Goal: Information Seeking & Learning: Learn about a topic

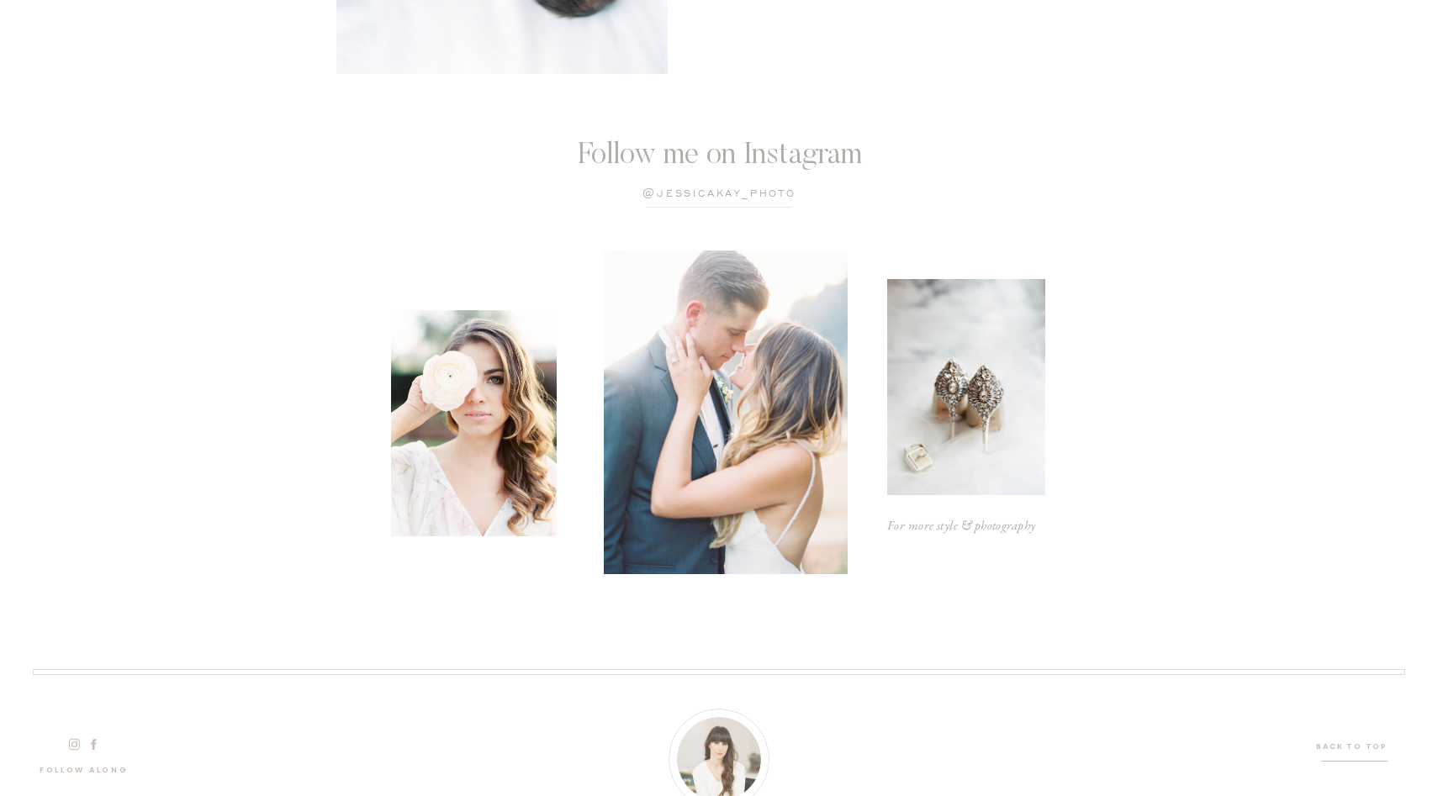
scroll to position [4941, 0]
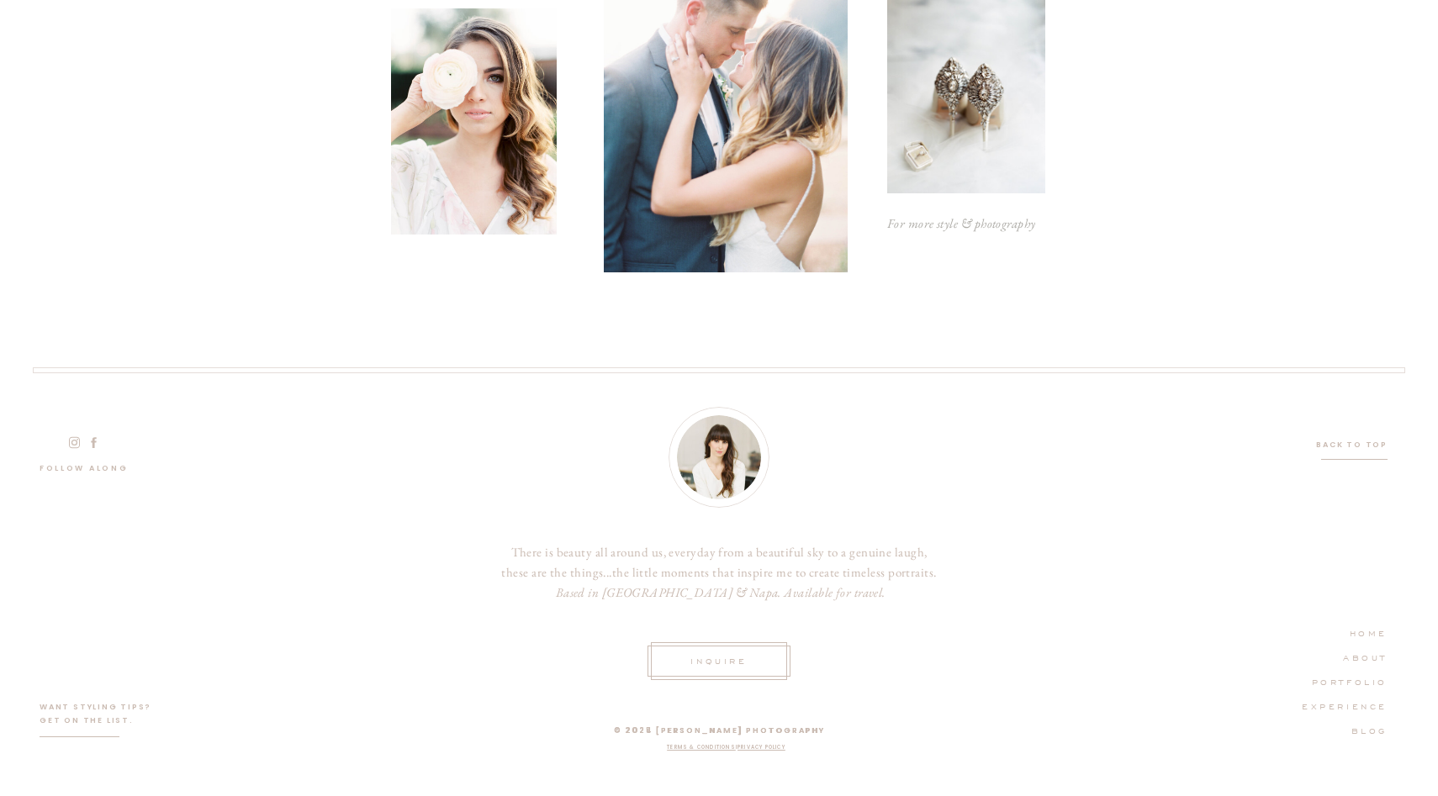
click at [1351, 679] on nav "PORTFOLIO" at bounding box center [1340, 681] width 95 height 15
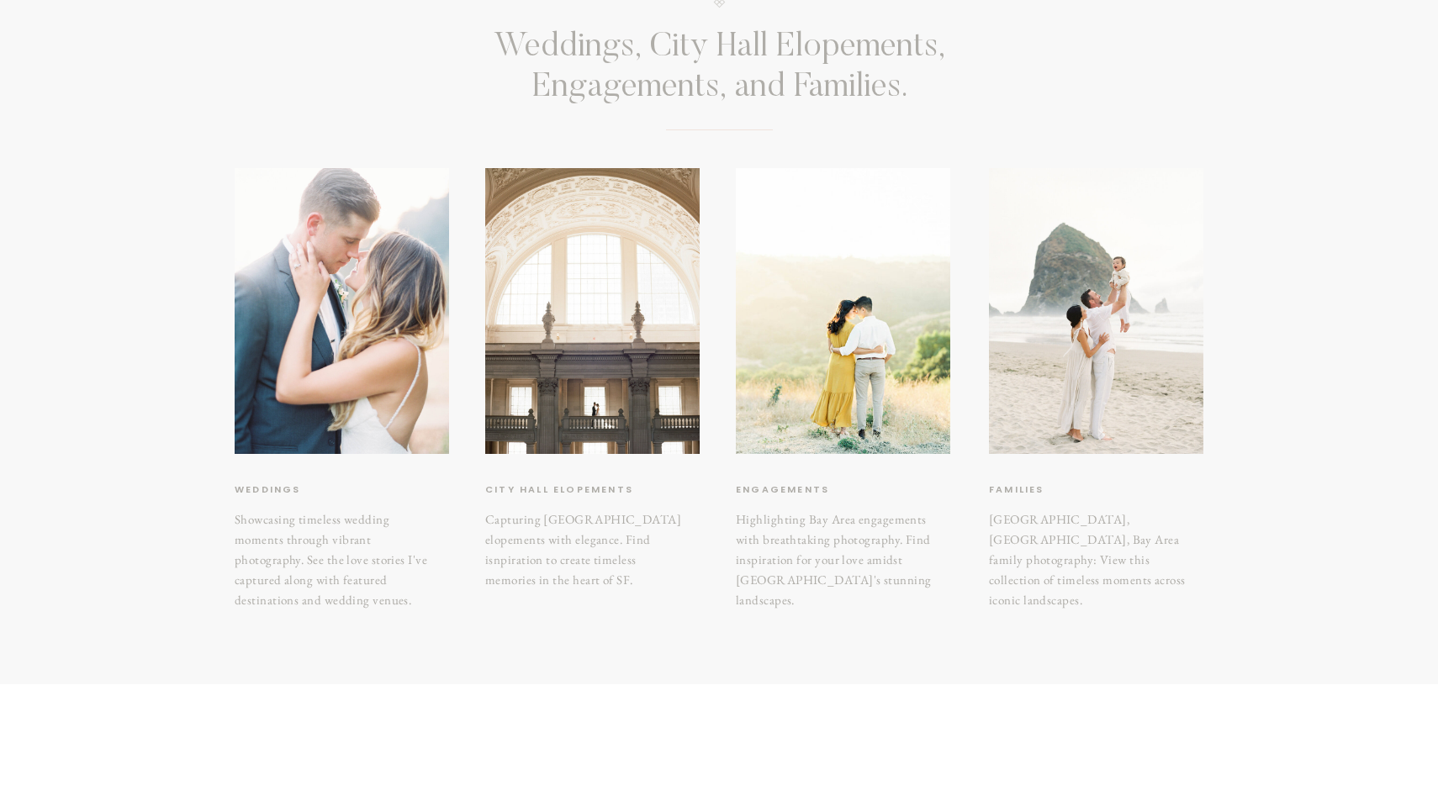
scroll to position [216, 0]
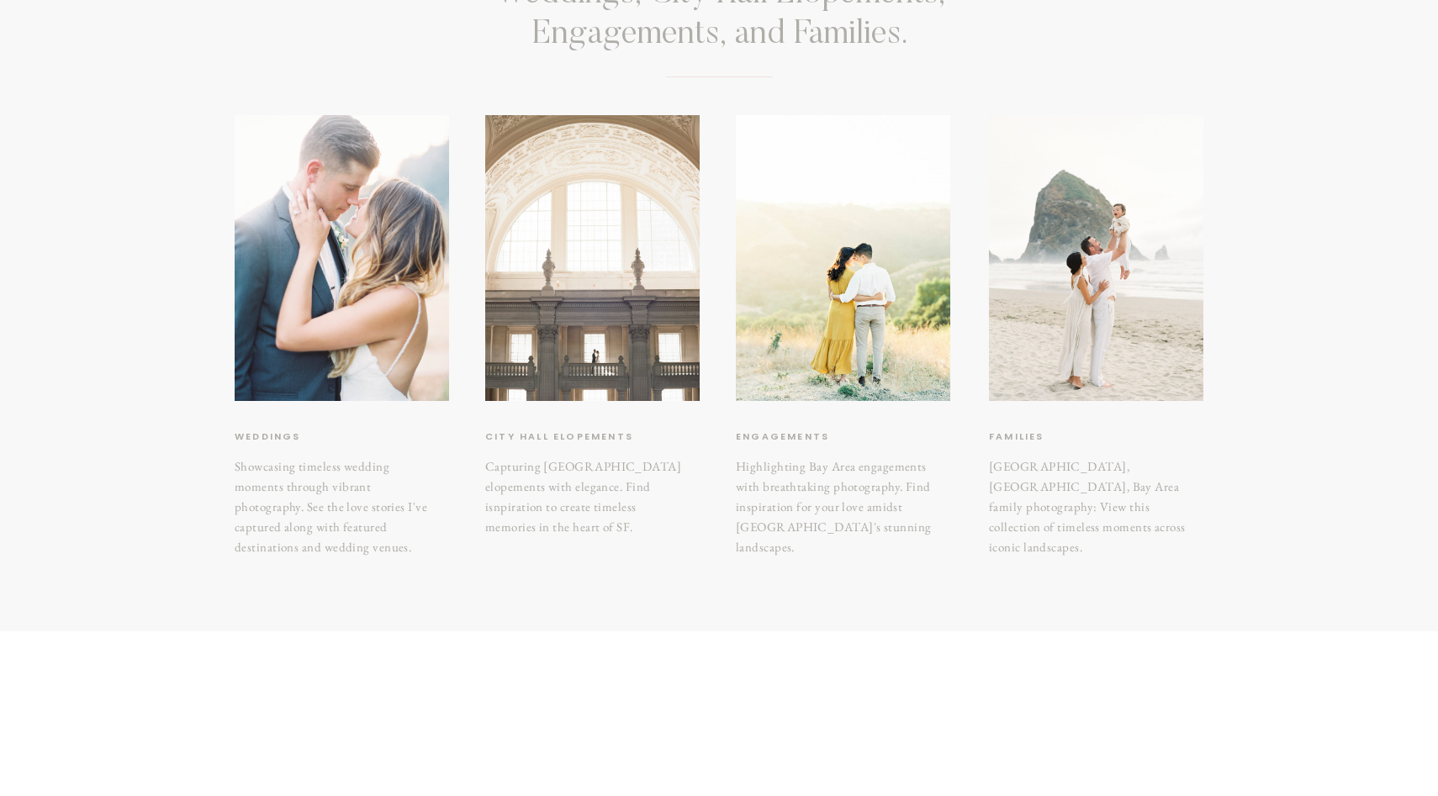
click at [600, 354] on div at bounding box center [592, 258] width 214 height 286
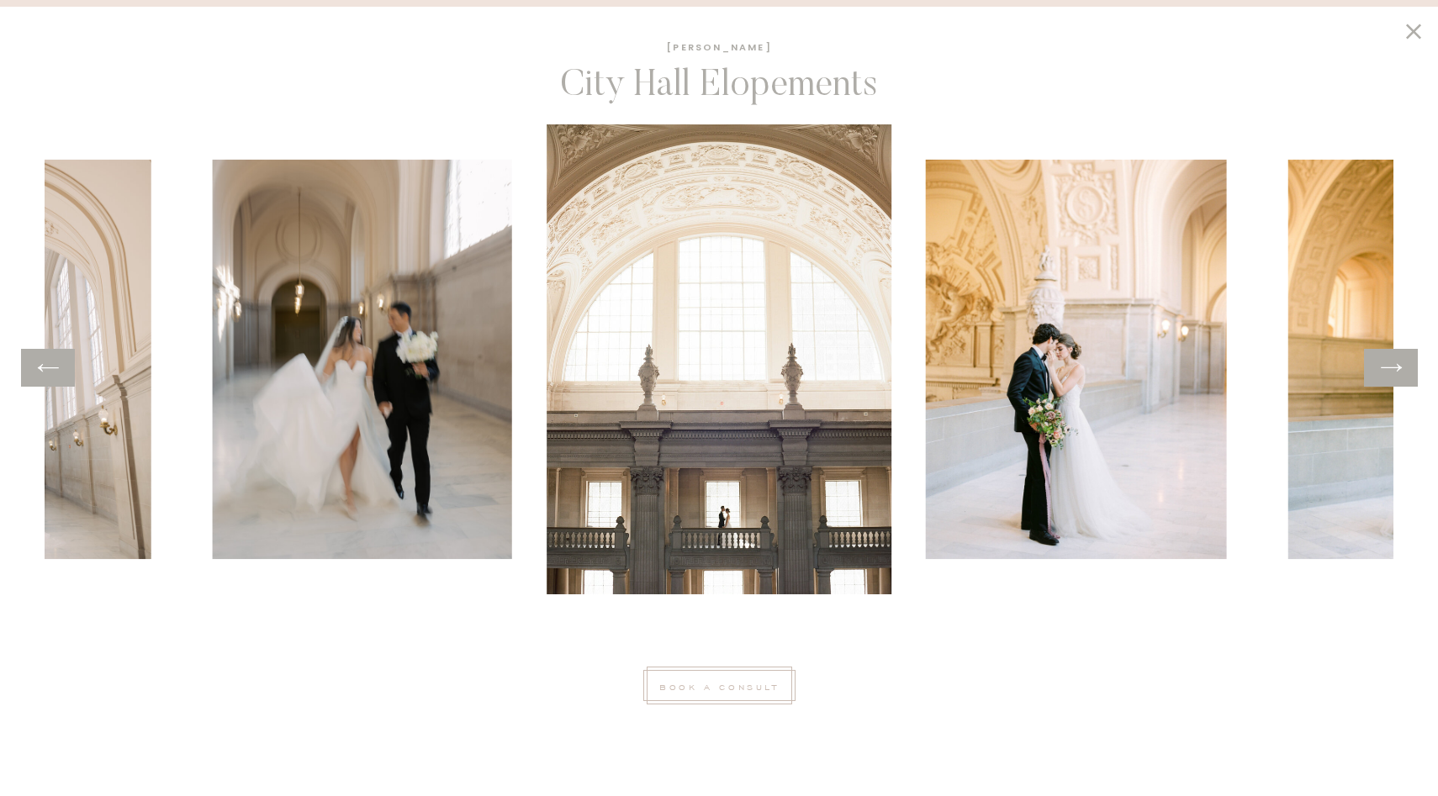
scroll to position [463, 0]
click at [1398, 375] on icon at bounding box center [1391, 368] width 24 height 26
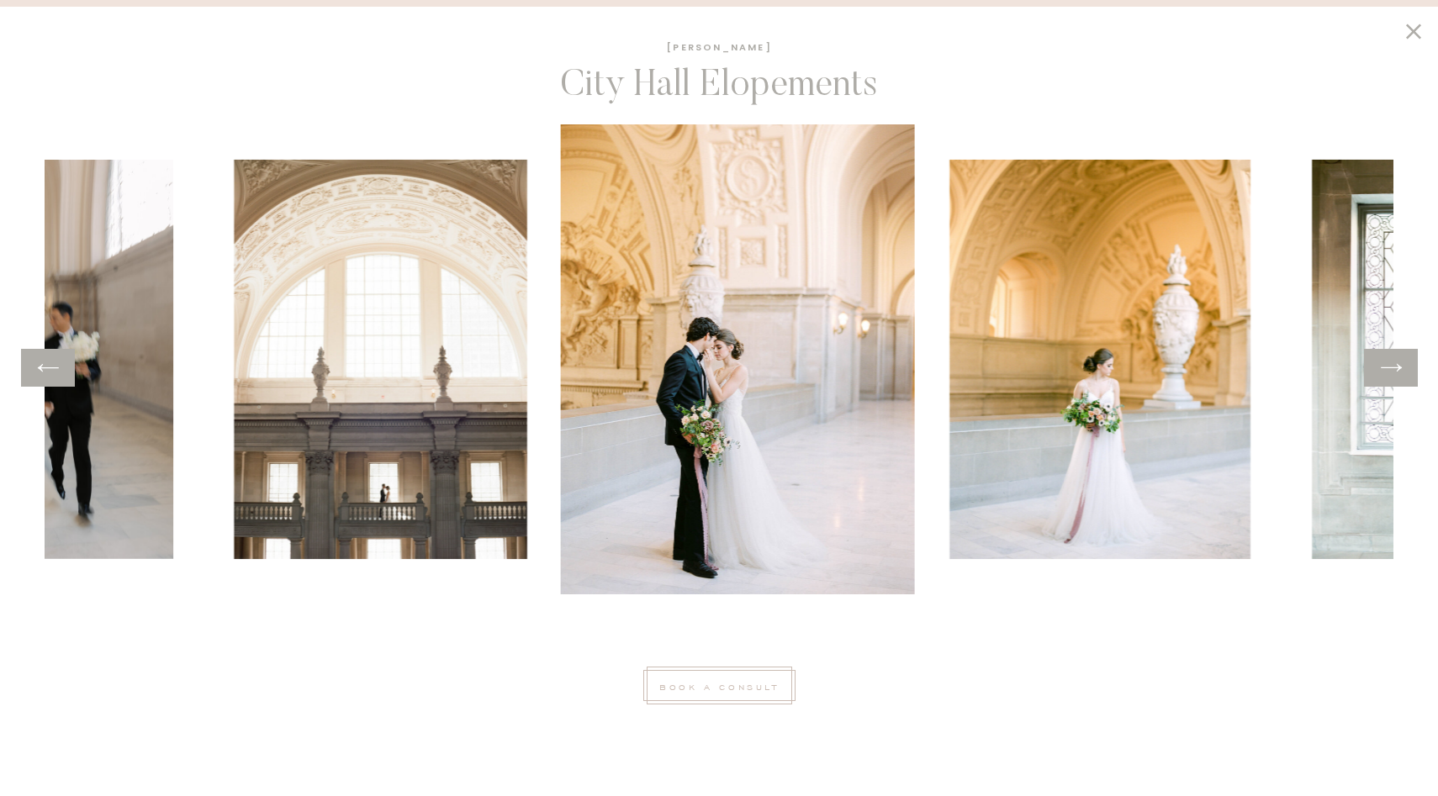
click at [1398, 375] on icon at bounding box center [1391, 368] width 24 height 26
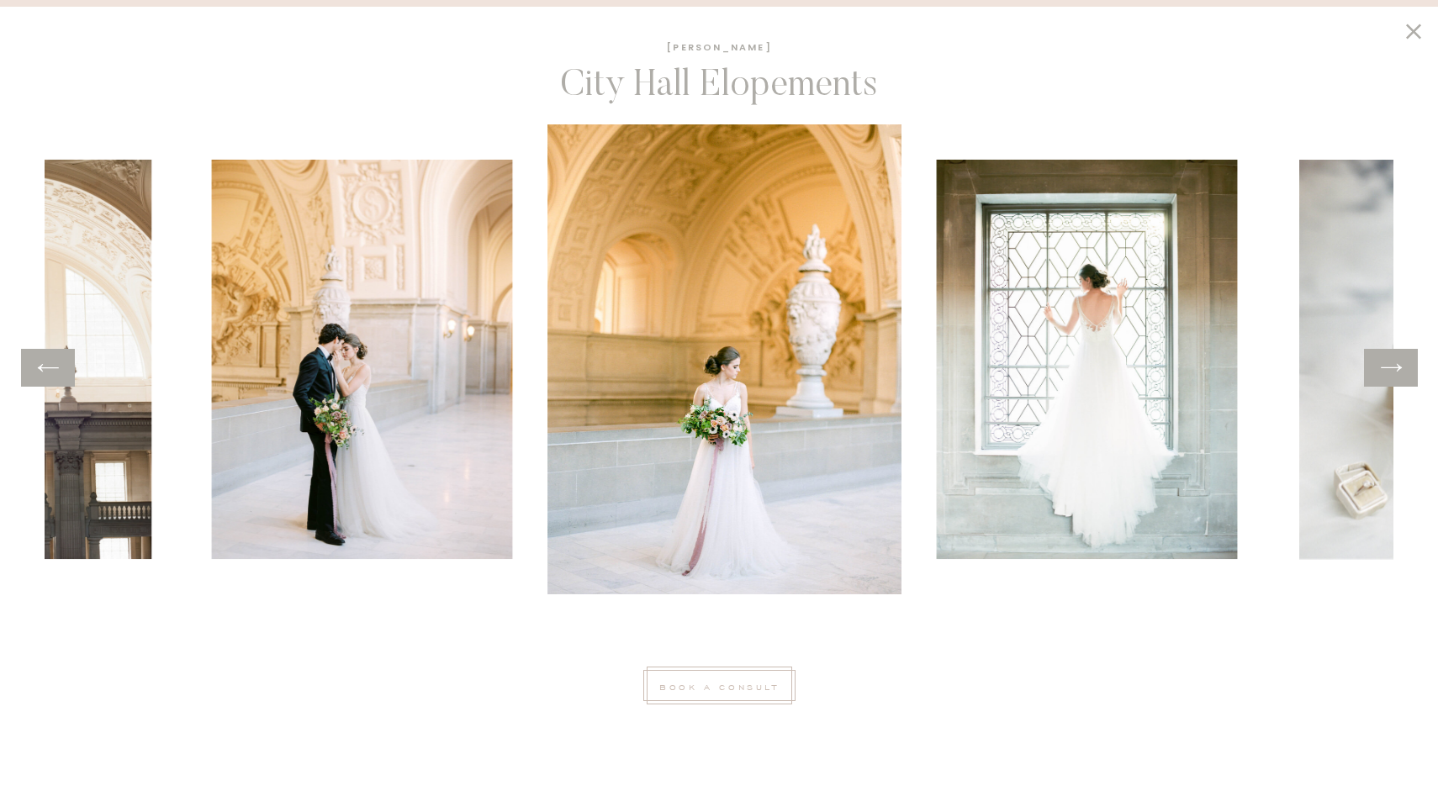
click at [1398, 375] on icon at bounding box center [1391, 368] width 24 height 26
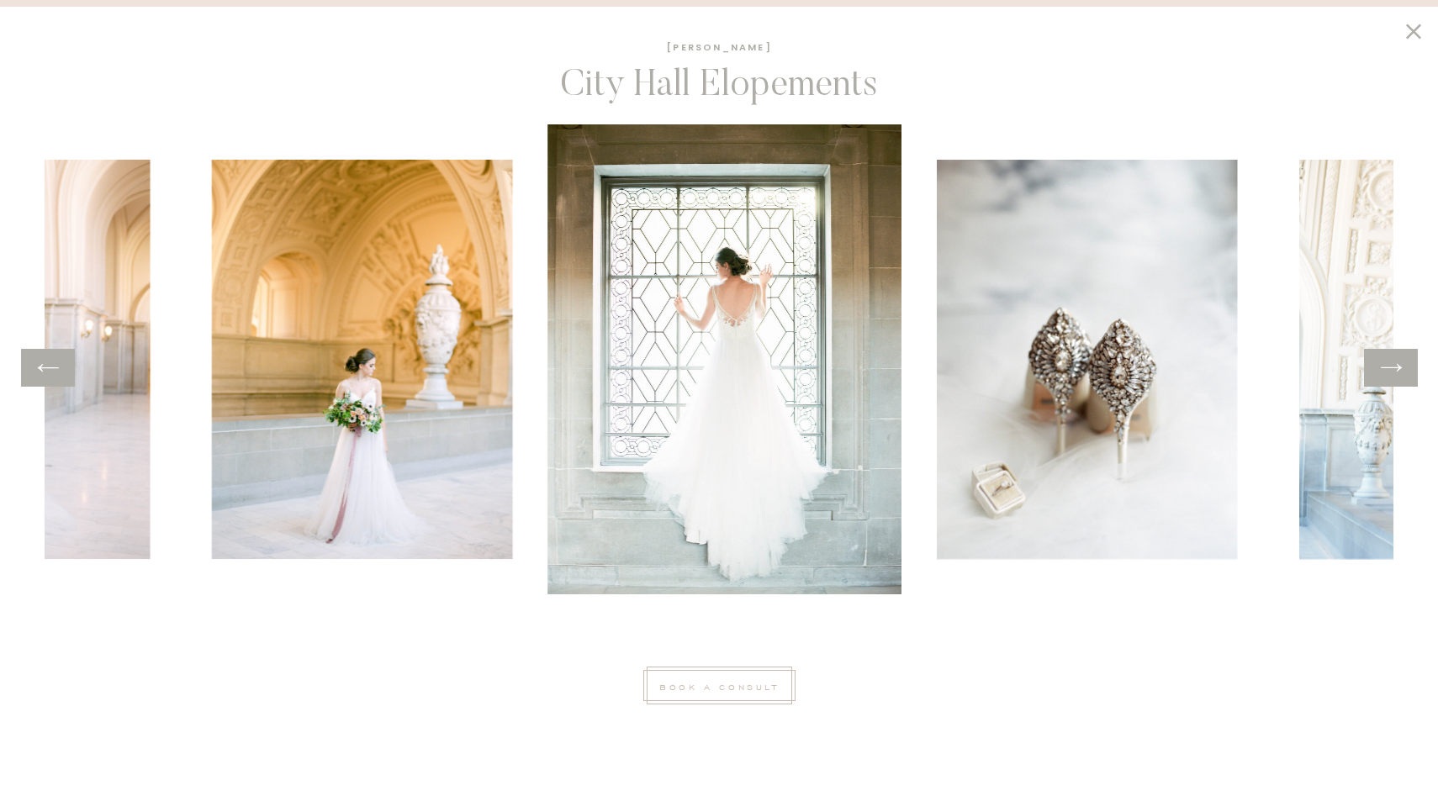
click at [1399, 375] on icon at bounding box center [1391, 368] width 24 height 26
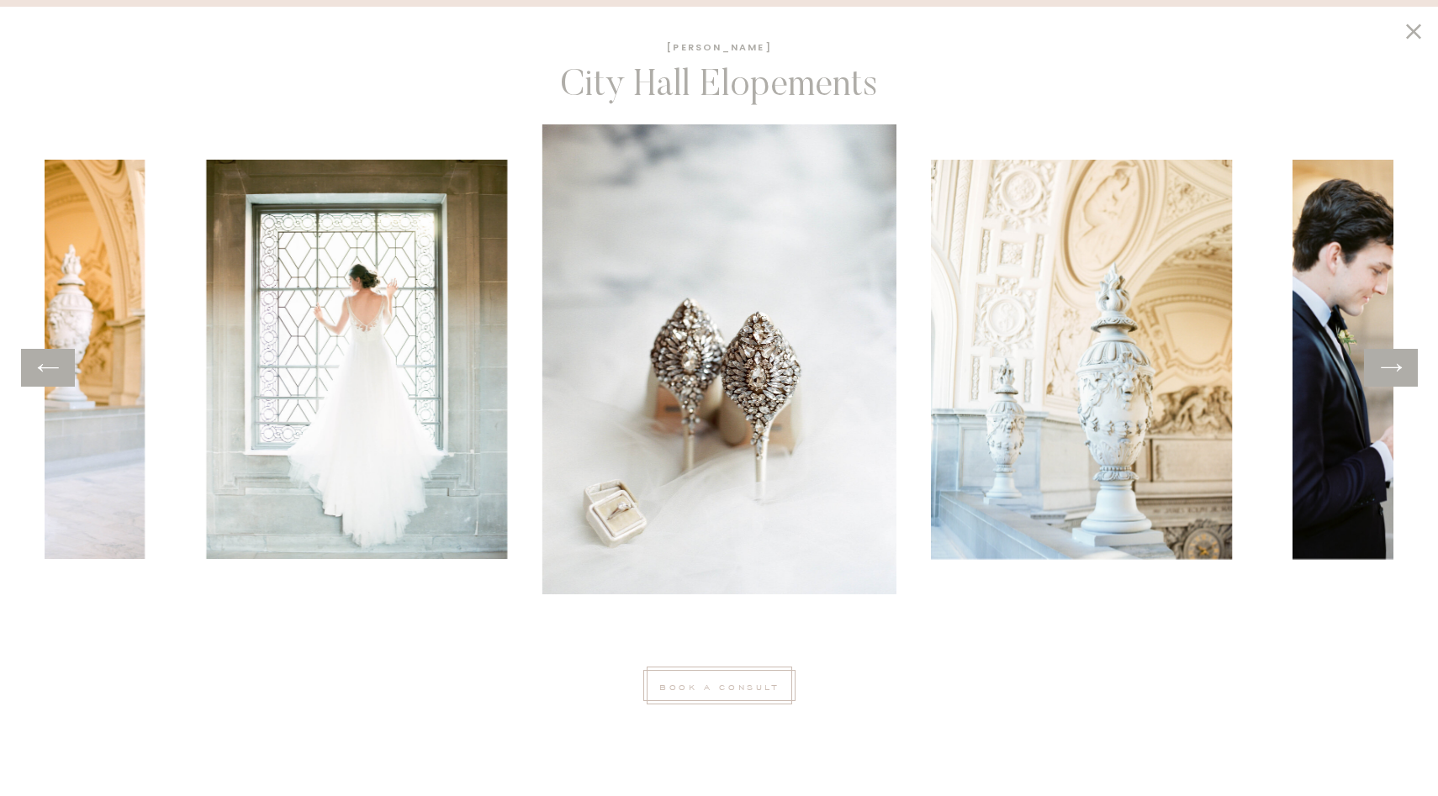
click at [1399, 375] on icon at bounding box center [1391, 368] width 24 height 26
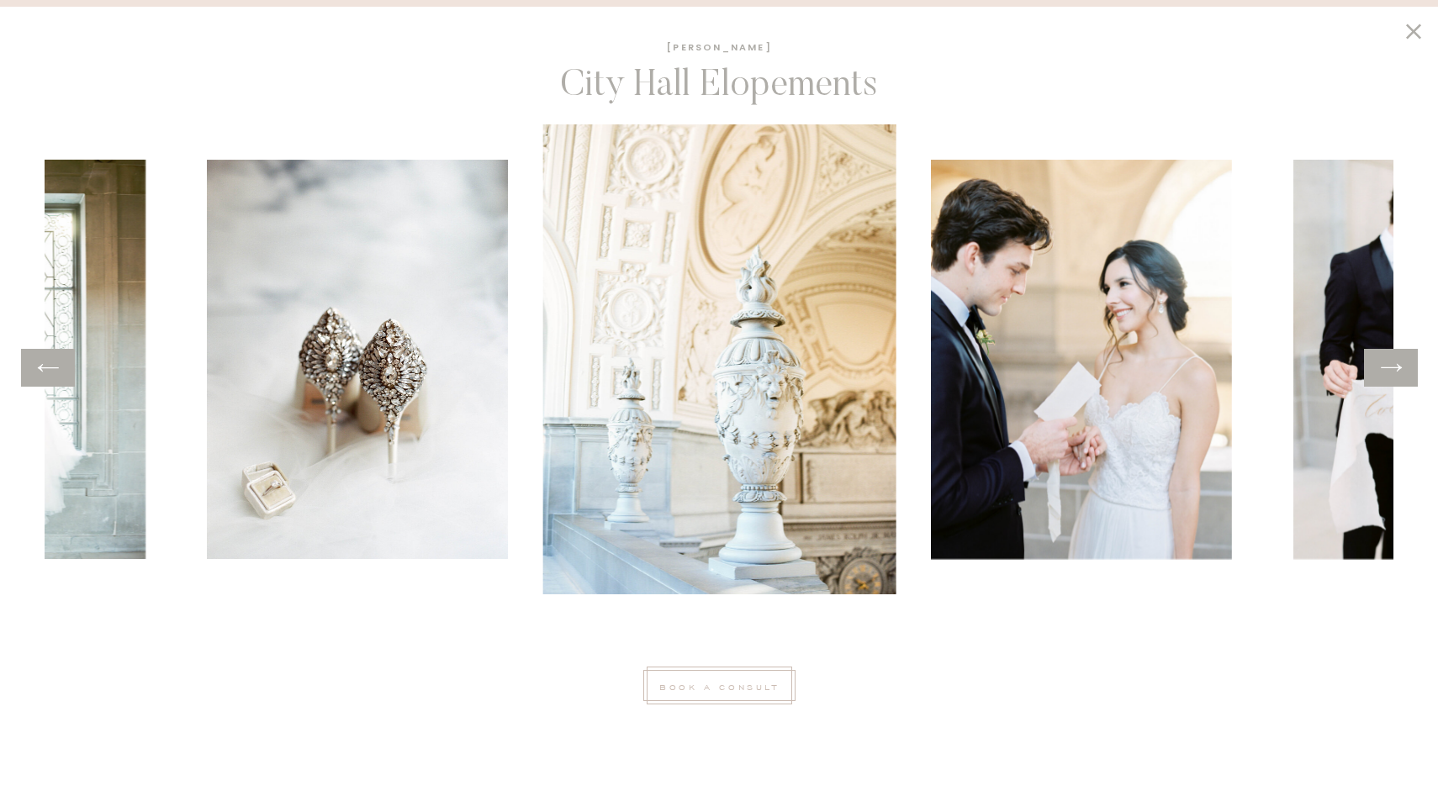
click at [1399, 375] on icon at bounding box center [1391, 368] width 24 height 26
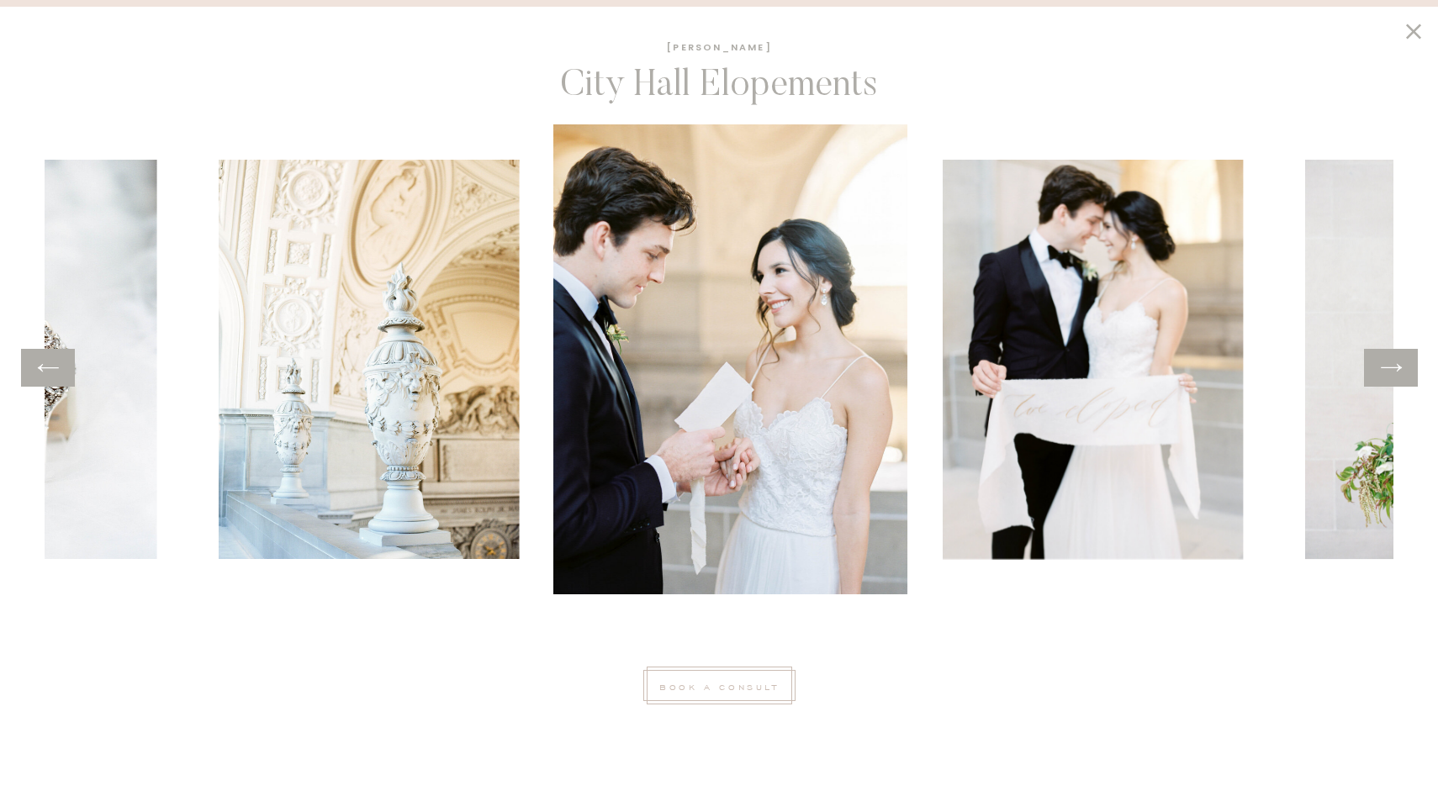
click at [1399, 375] on icon at bounding box center [1391, 368] width 24 height 26
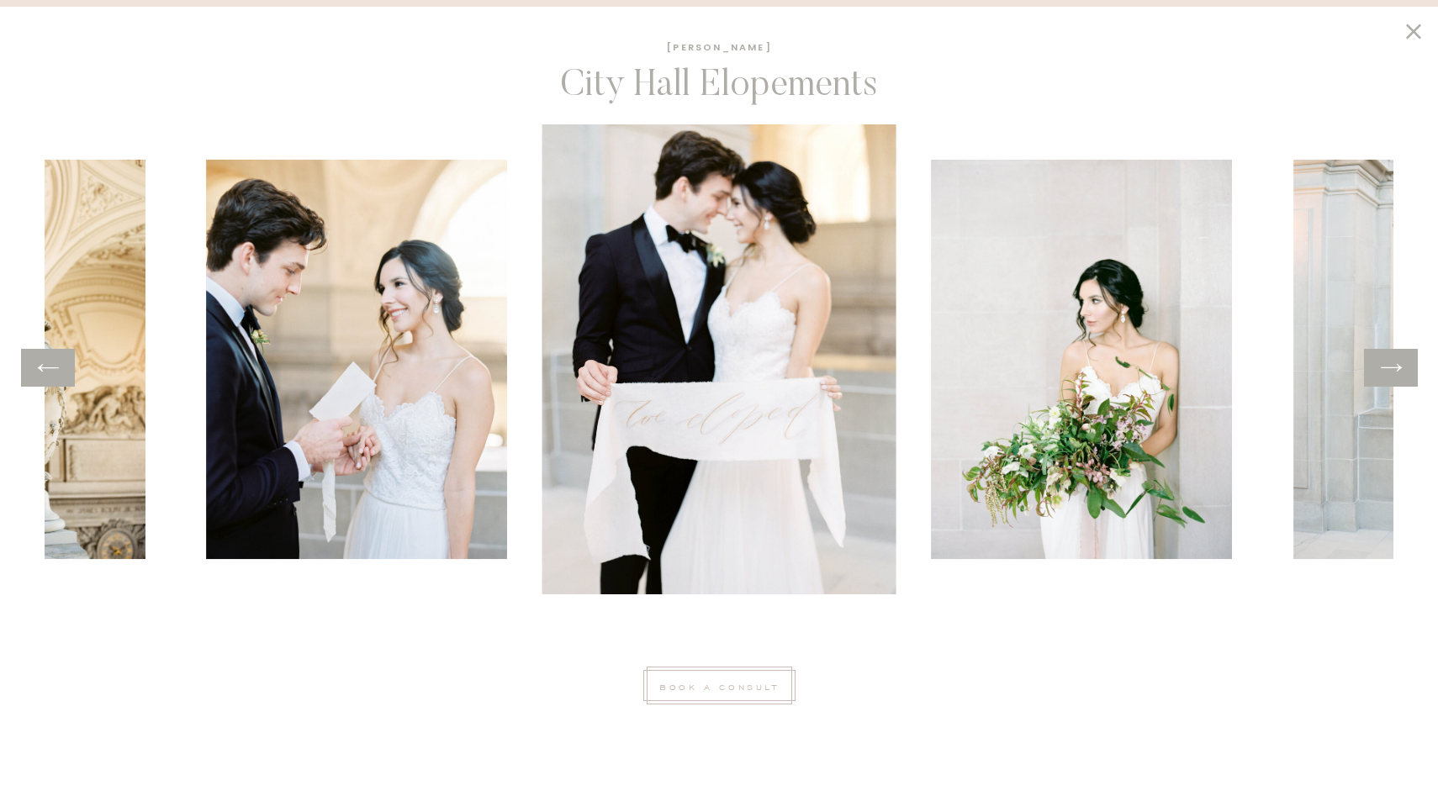
click at [1399, 375] on icon at bounding box center [1391, 368] width 24 height 26
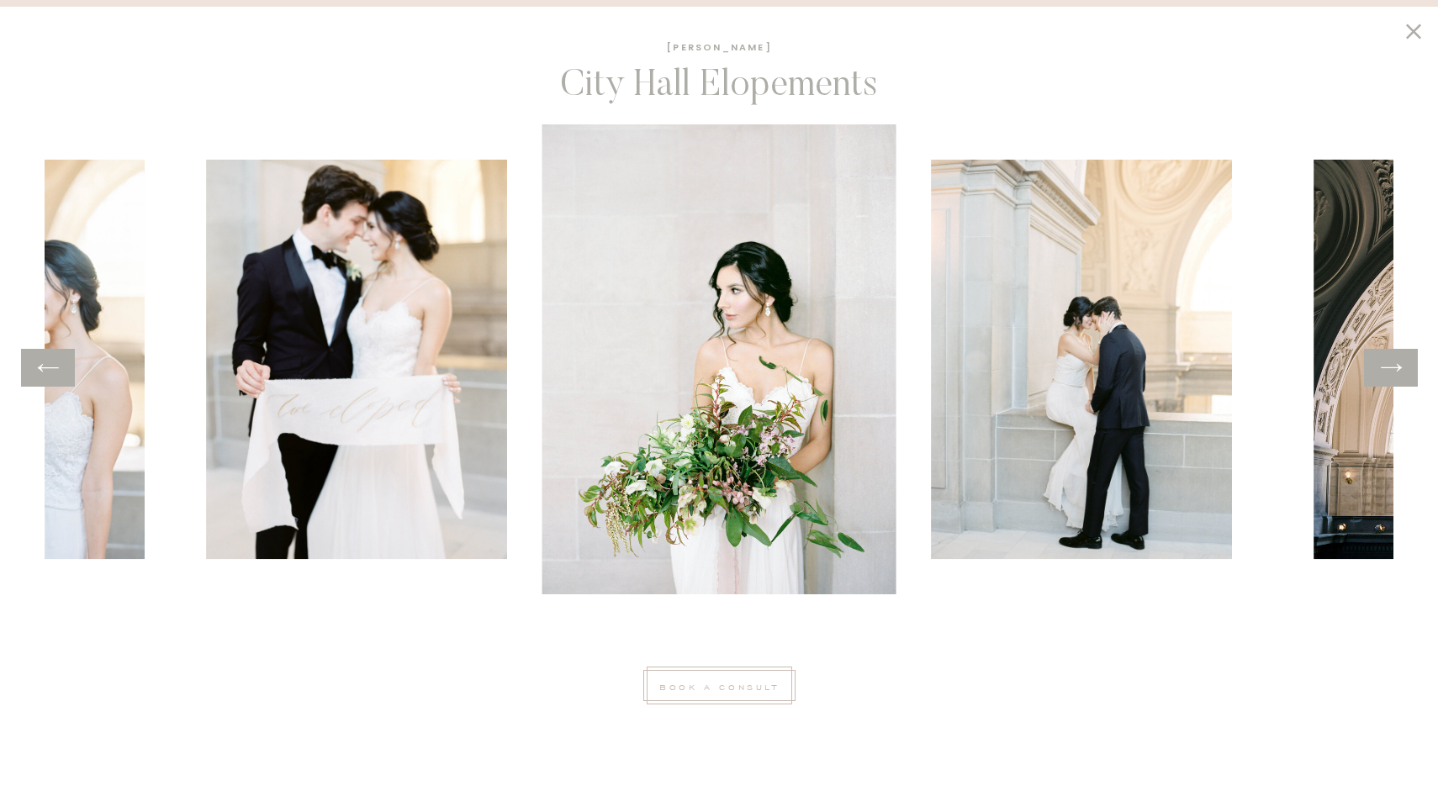
click at [1399, 375] on icon at bounding box center [1391, 368] width 24 height 26
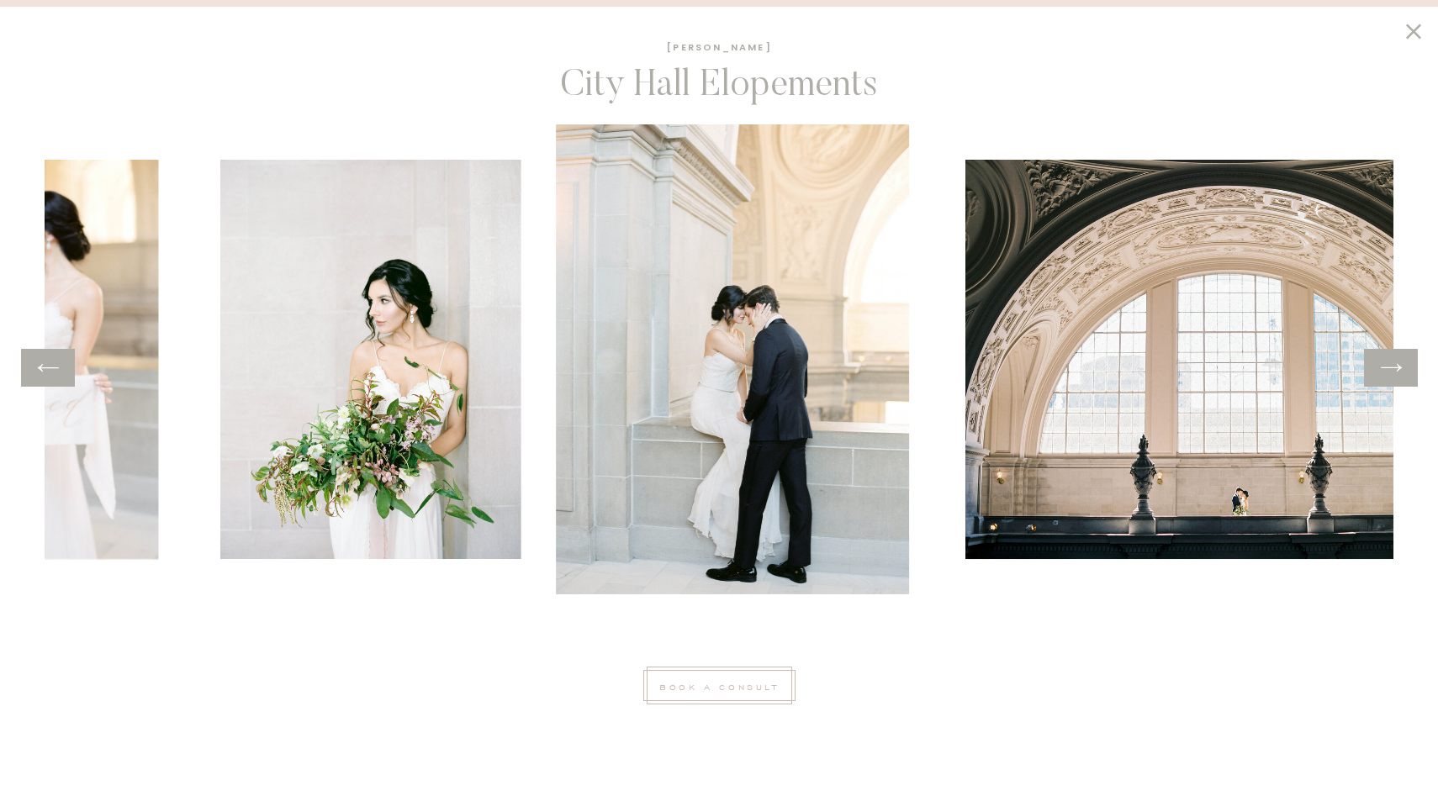
click at [1399, 375] on icon at bounding box center [1391, 368] width 24 height 26
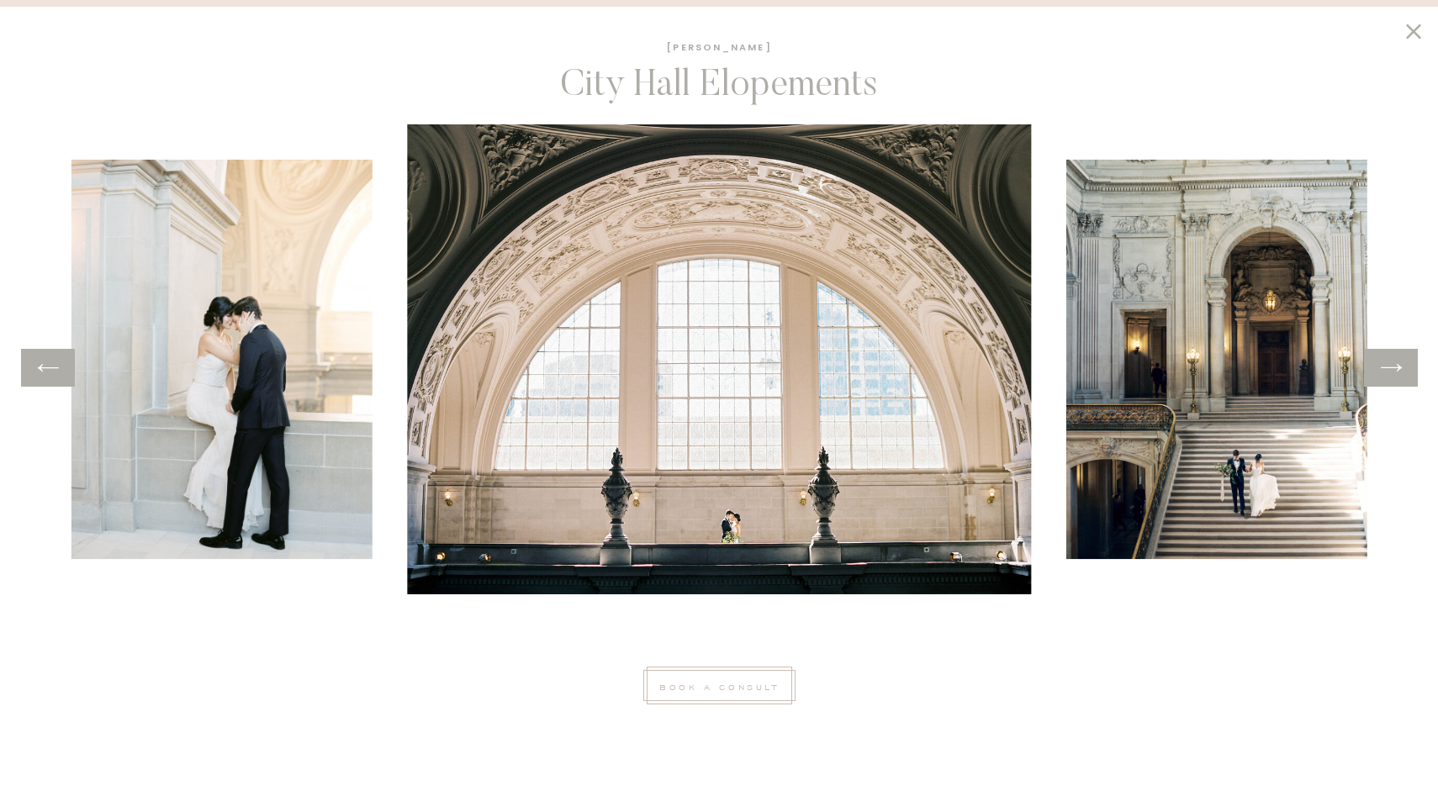
click at [1399, 375] on icon at bounding box center [1391, 368] width 24 height 26
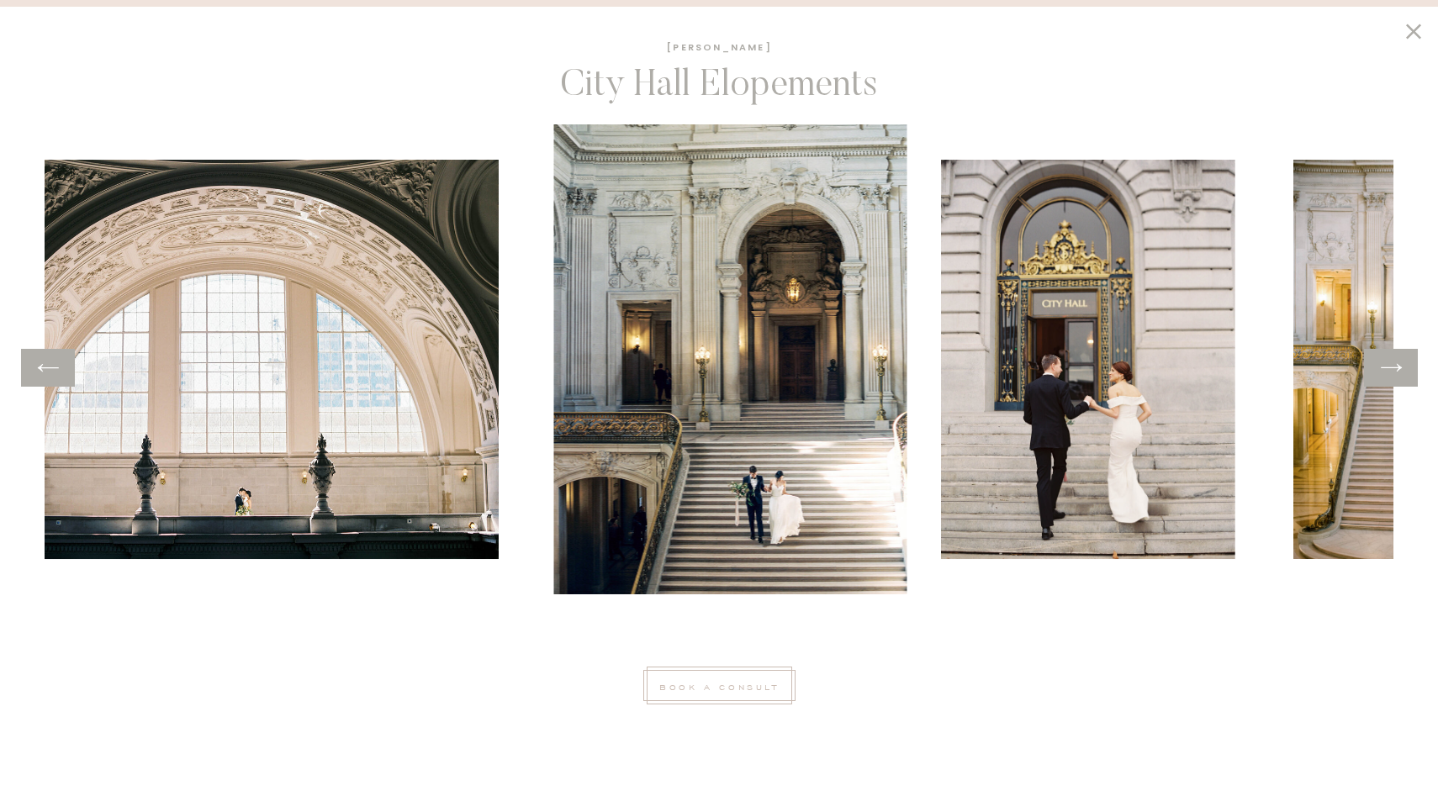
click at [1399, 375] on icon at bounding box center [1391, 368] width 24 height 26
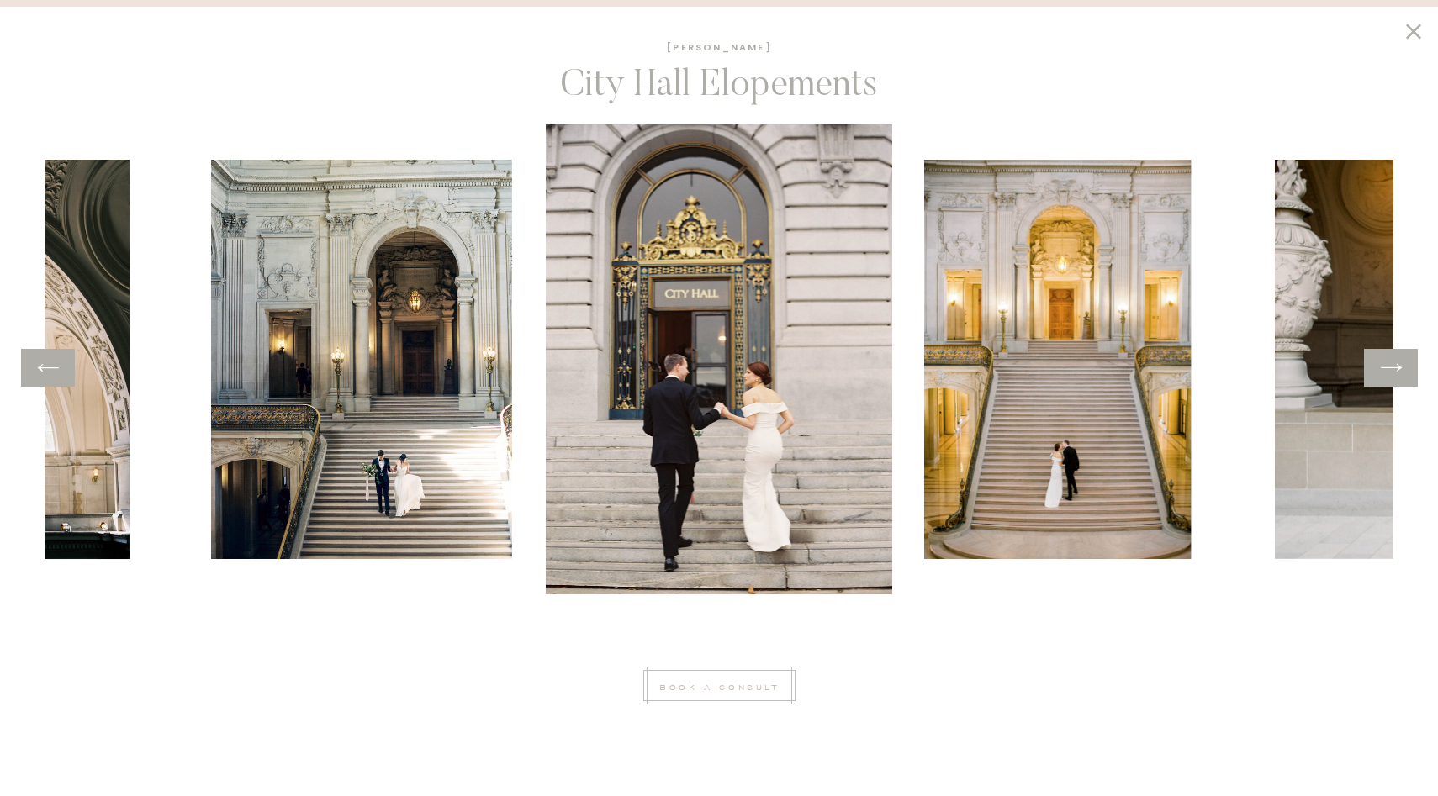
click at [1399, 375] on icon at bounding box center [1391, 368] width 24 height 26
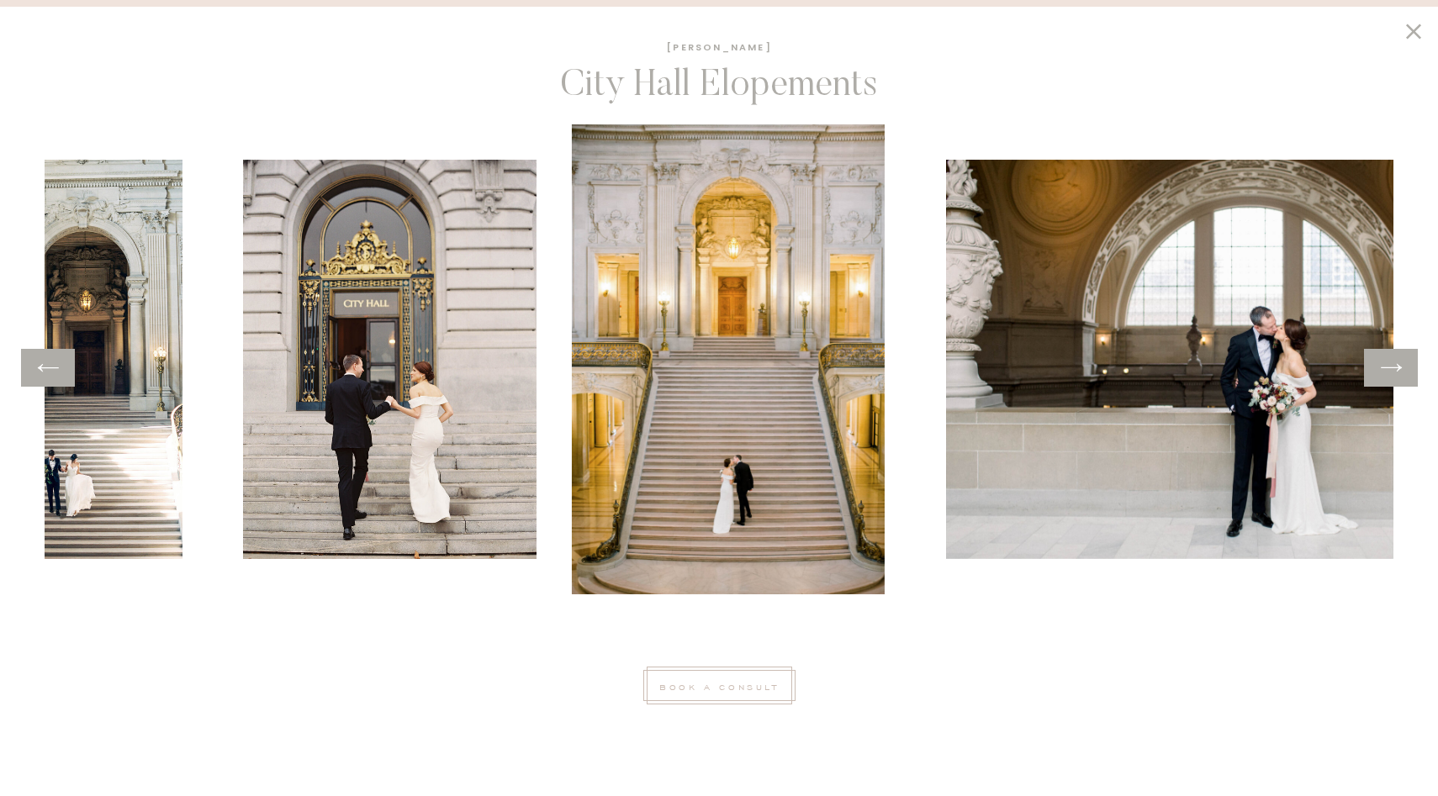
click at [1399, 375] on icon at bounding box center [1391, 368] width 24 height 26
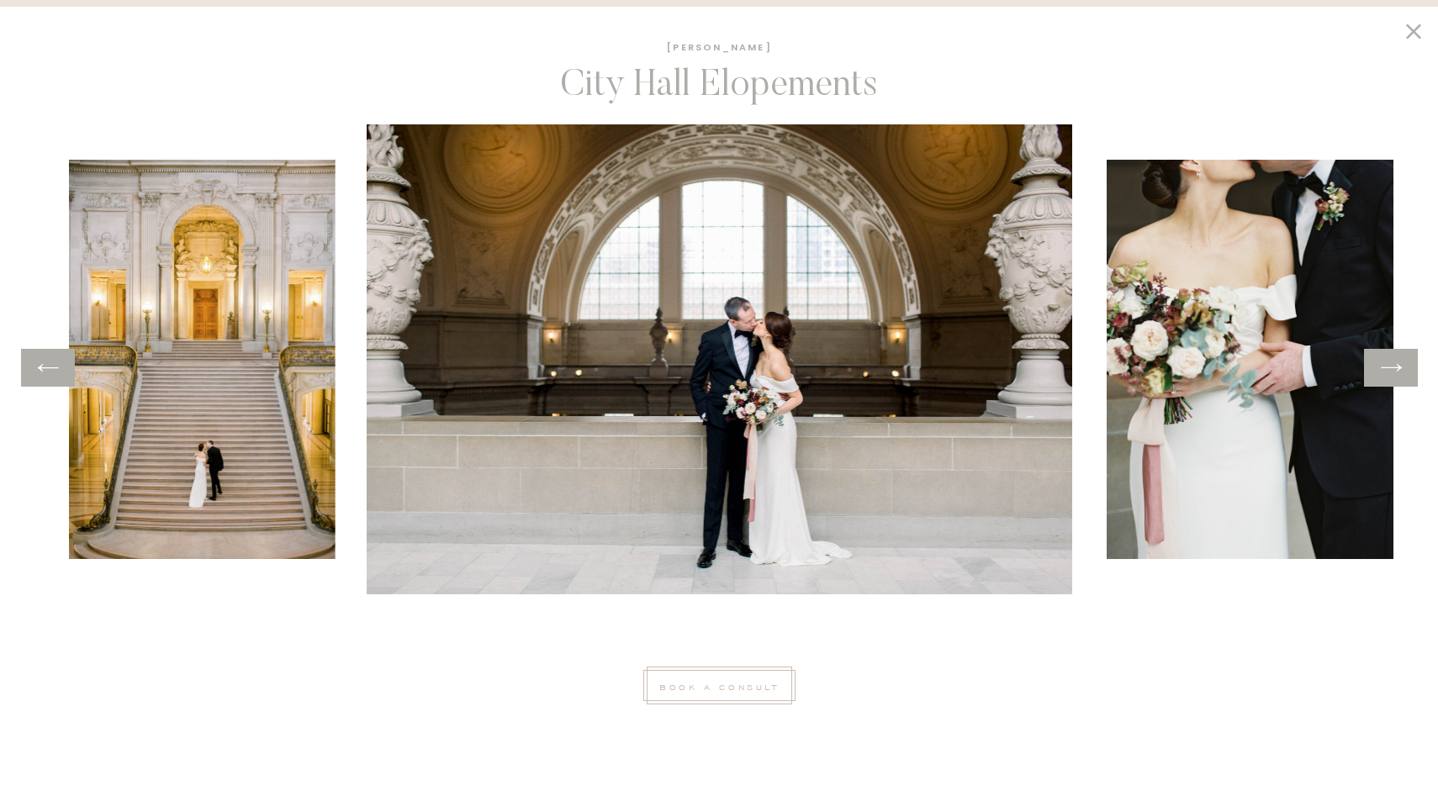
click at [1399, 375] on icon at bounding box center [1391, 368] width 24 height 26
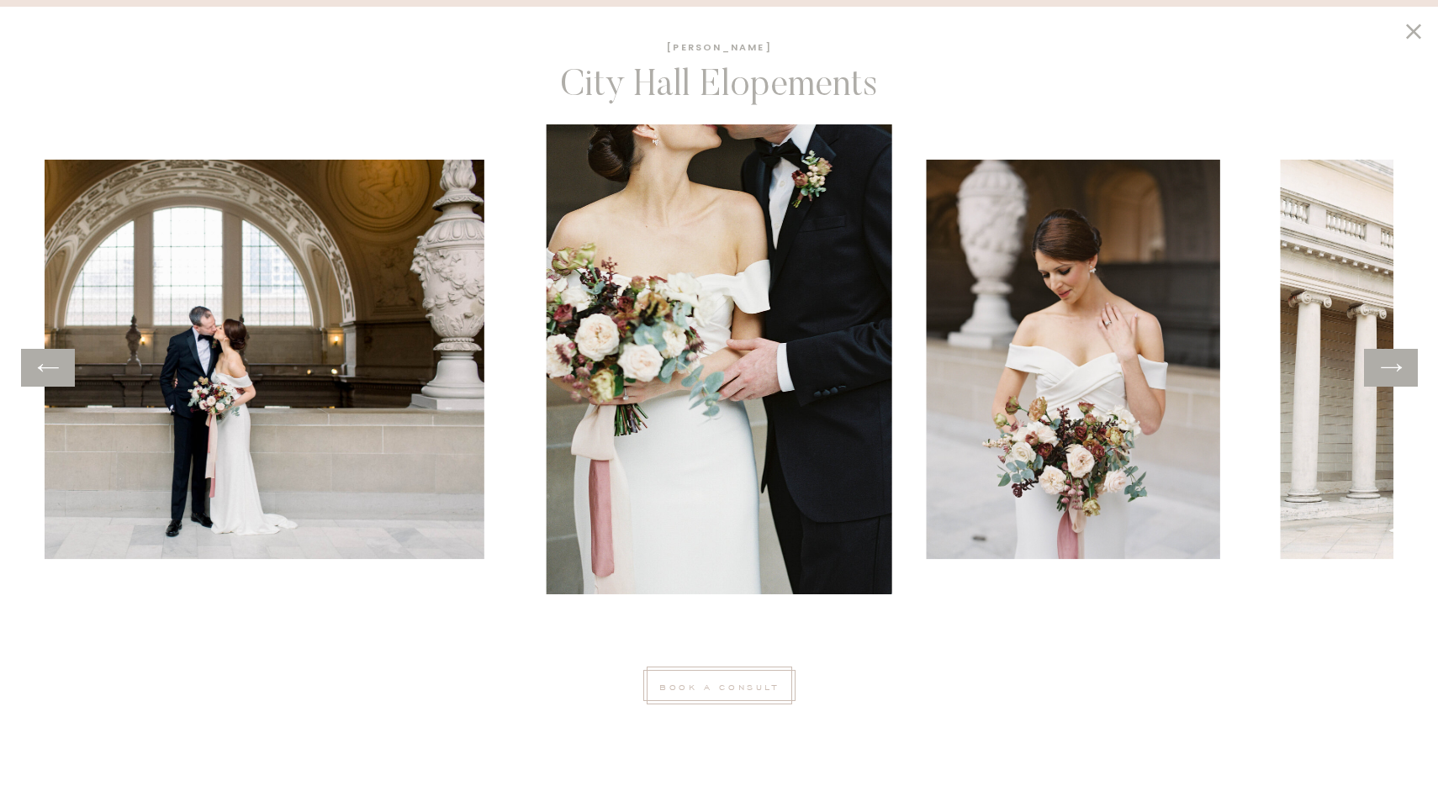
click at [1399, 375] on icon at bounding box center [1391, 368] width 24 height 26
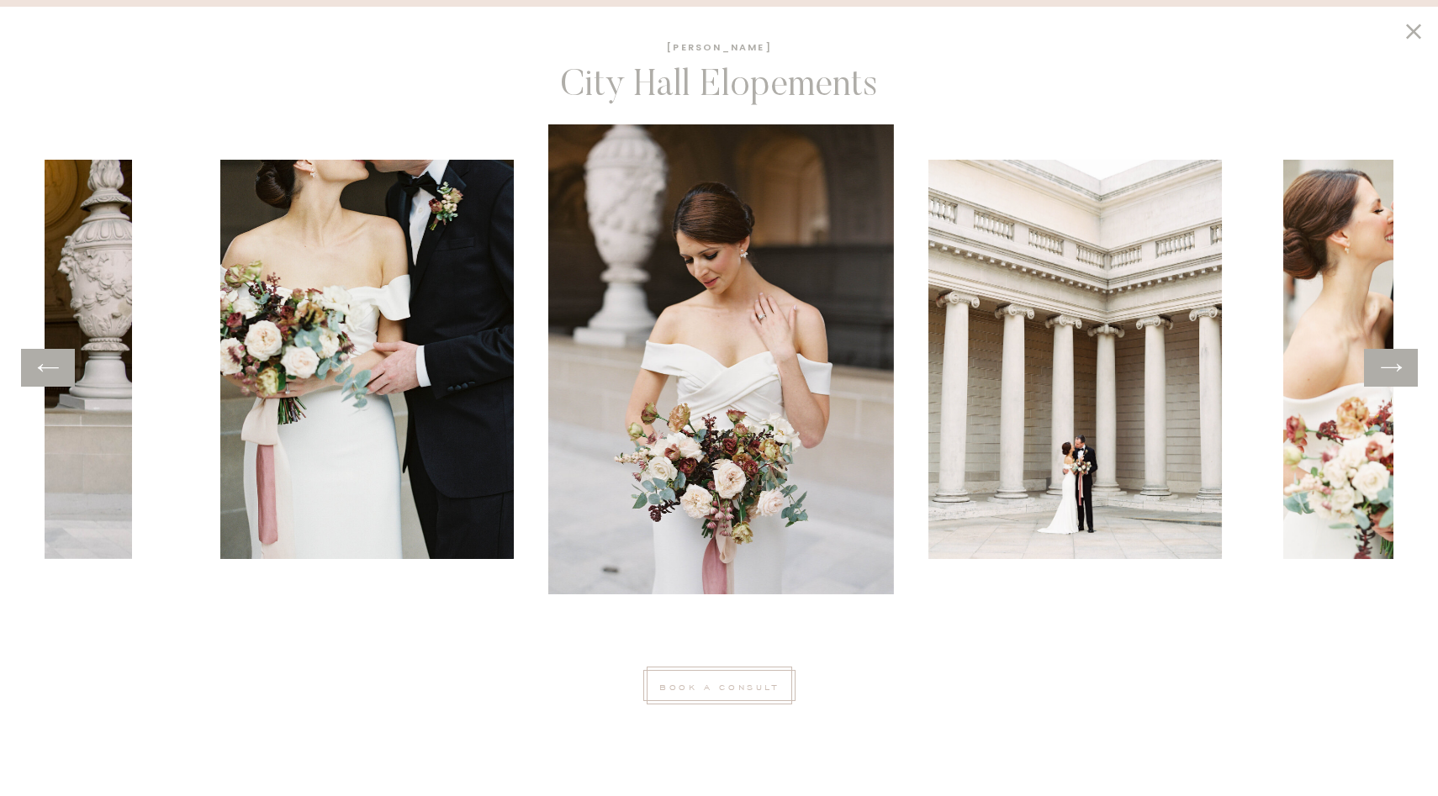
click at [1399, 375] on icon at bounding box center [1391, 368] width 24 height 26
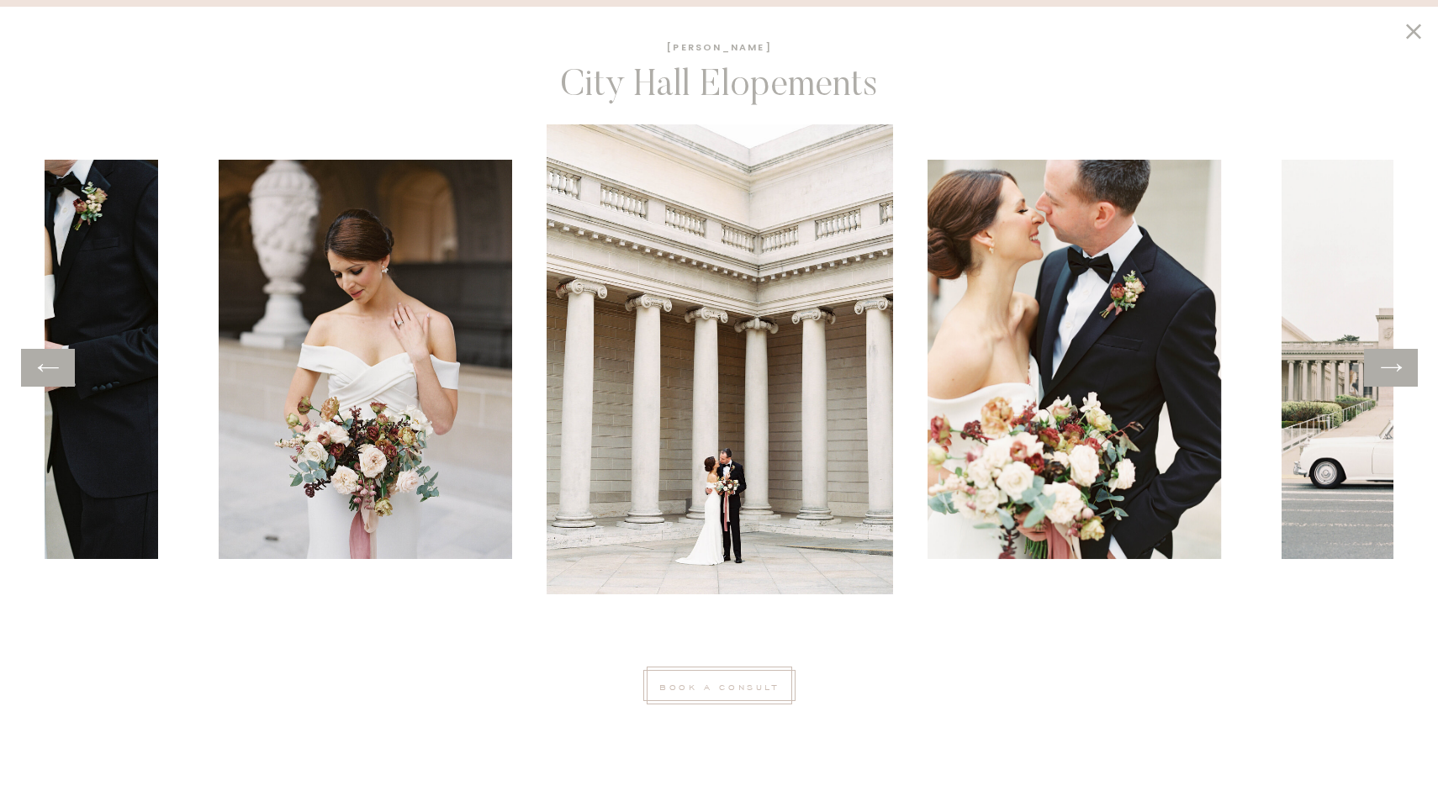
click at [1399, 375] on icon at bounding box center [1391, 368] width 24 height 26
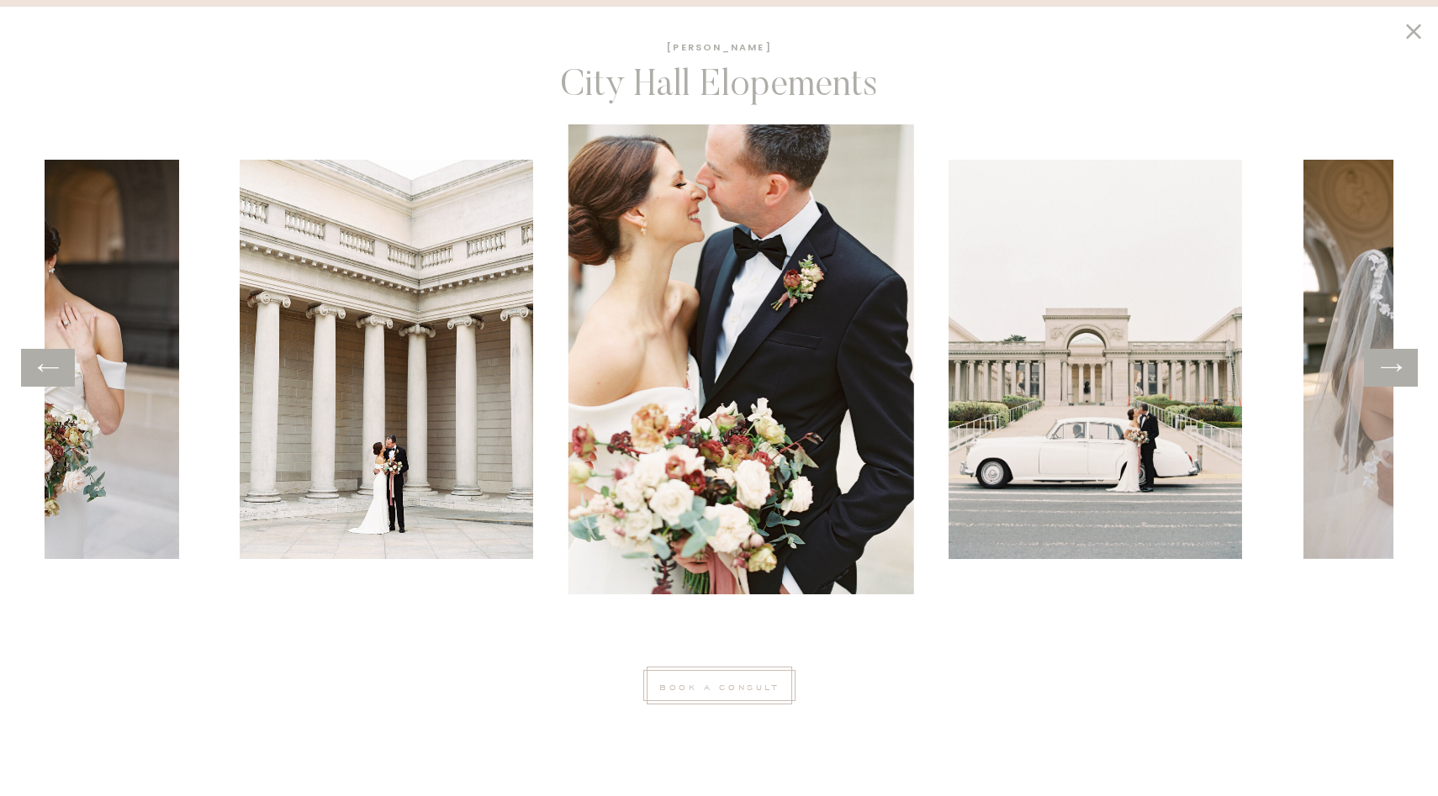
click at [1399, 375] on icon at bounding box center [1391, 368] width 24 height 26
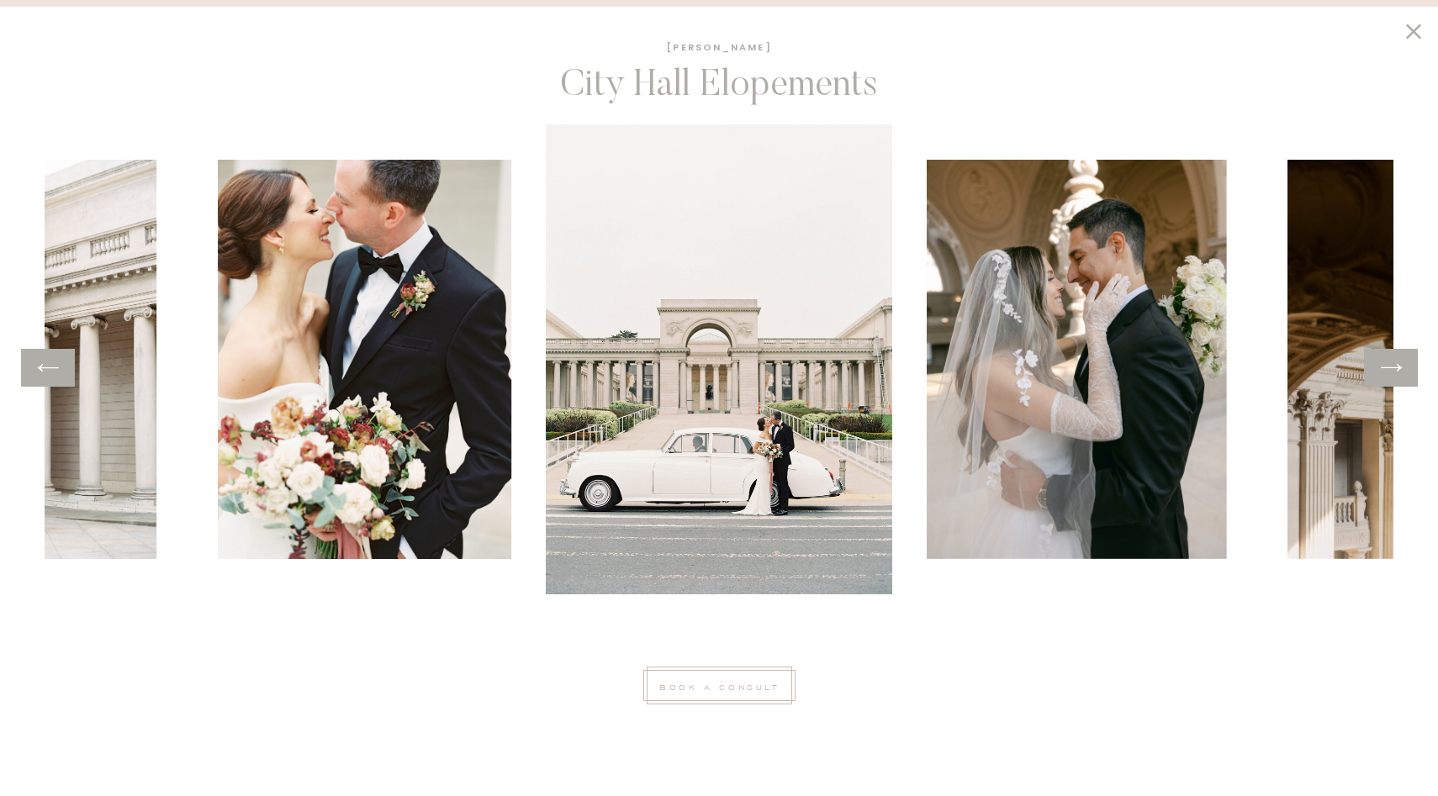
click at [1399, 375] on icon at bounding box center [1391, 368] width 24 height 26
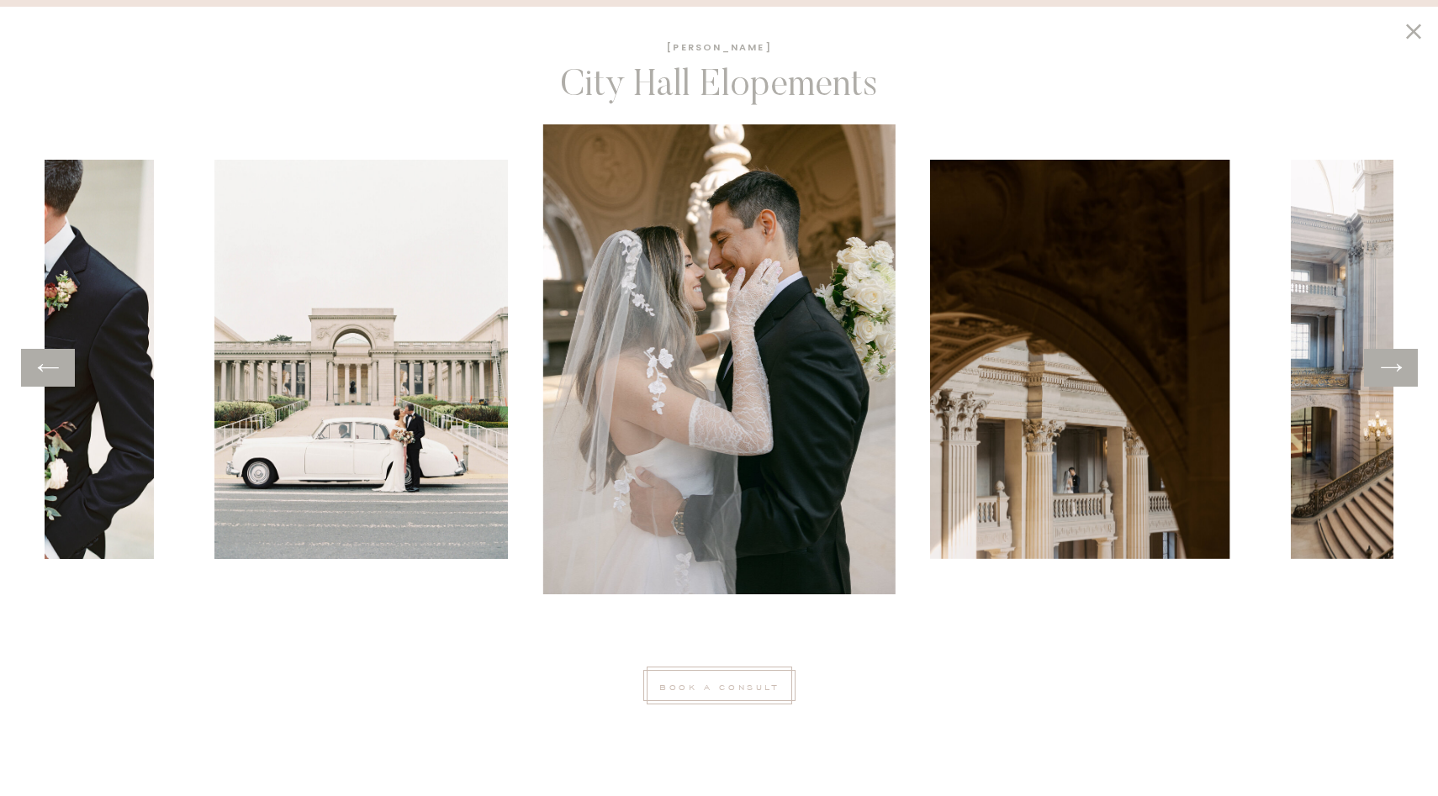
click at [1399, 375] on icon at bounding box center [1391, 368] width 24 height 26
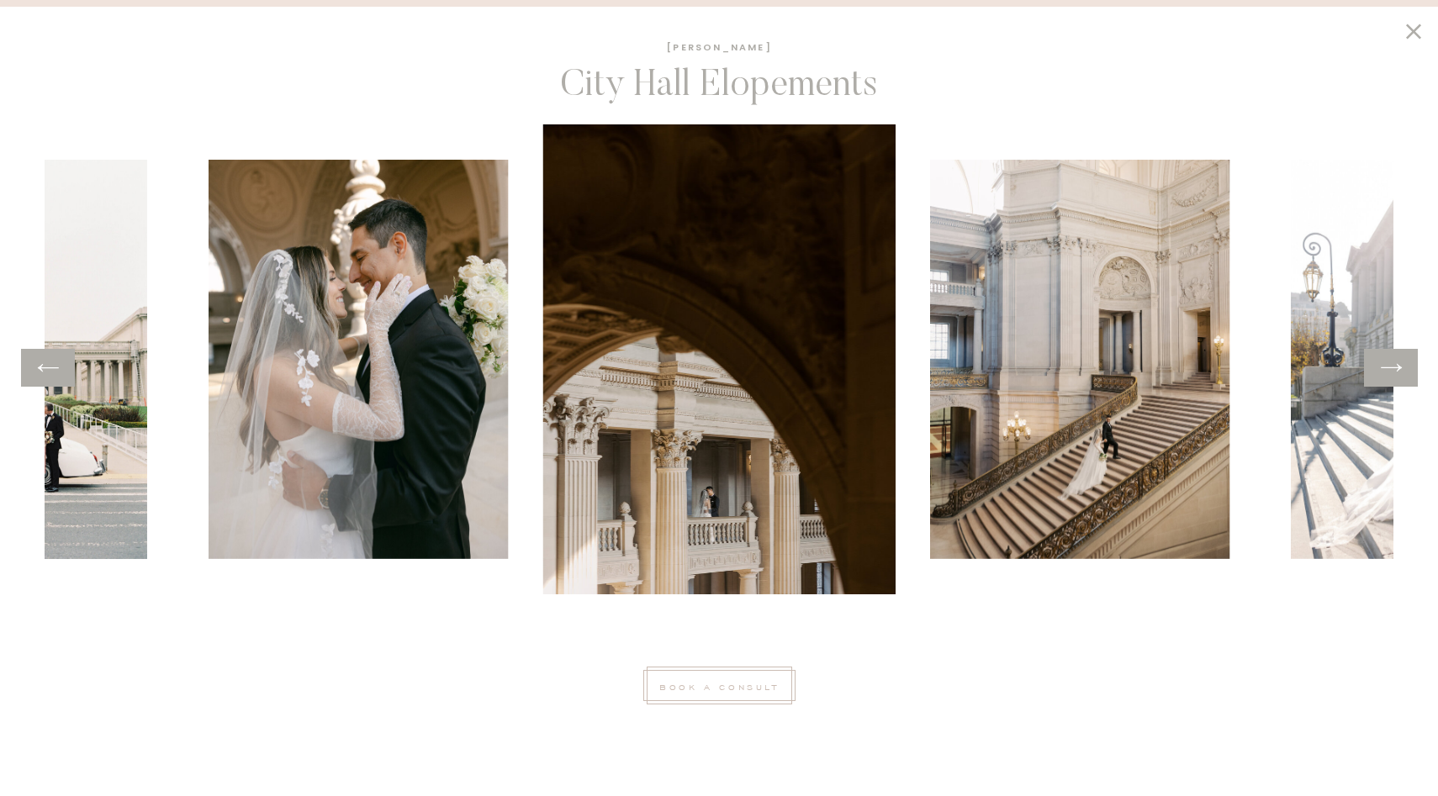
click at [1400, 375] on icon at bounding box center [1391, 368] width 24 height 26
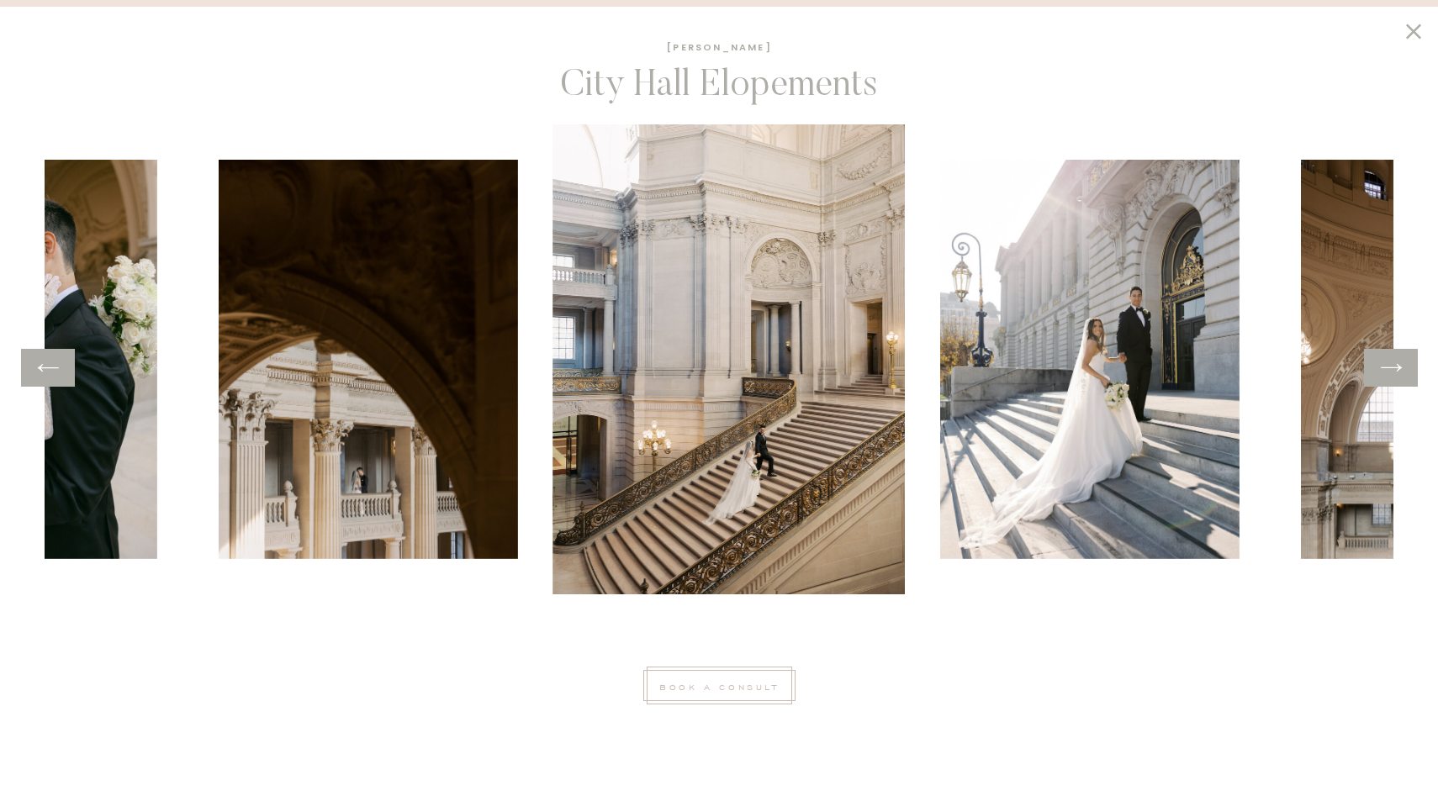
click at [1400, 375] on icon at bounding box center [1391, 368] width 24 height 26
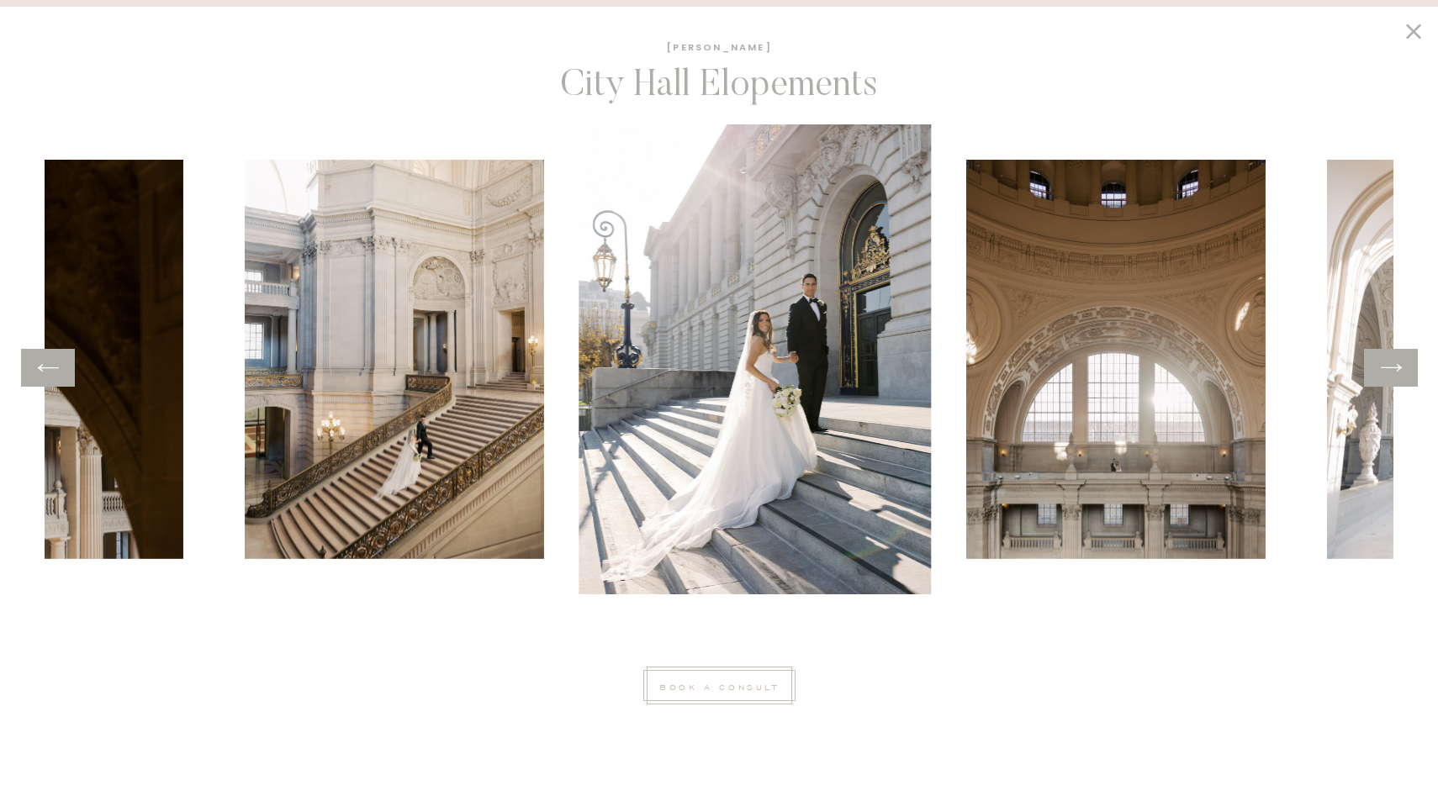
click at [1400, 375] on icon at bounding box center [1391, 368] width 24 height 26
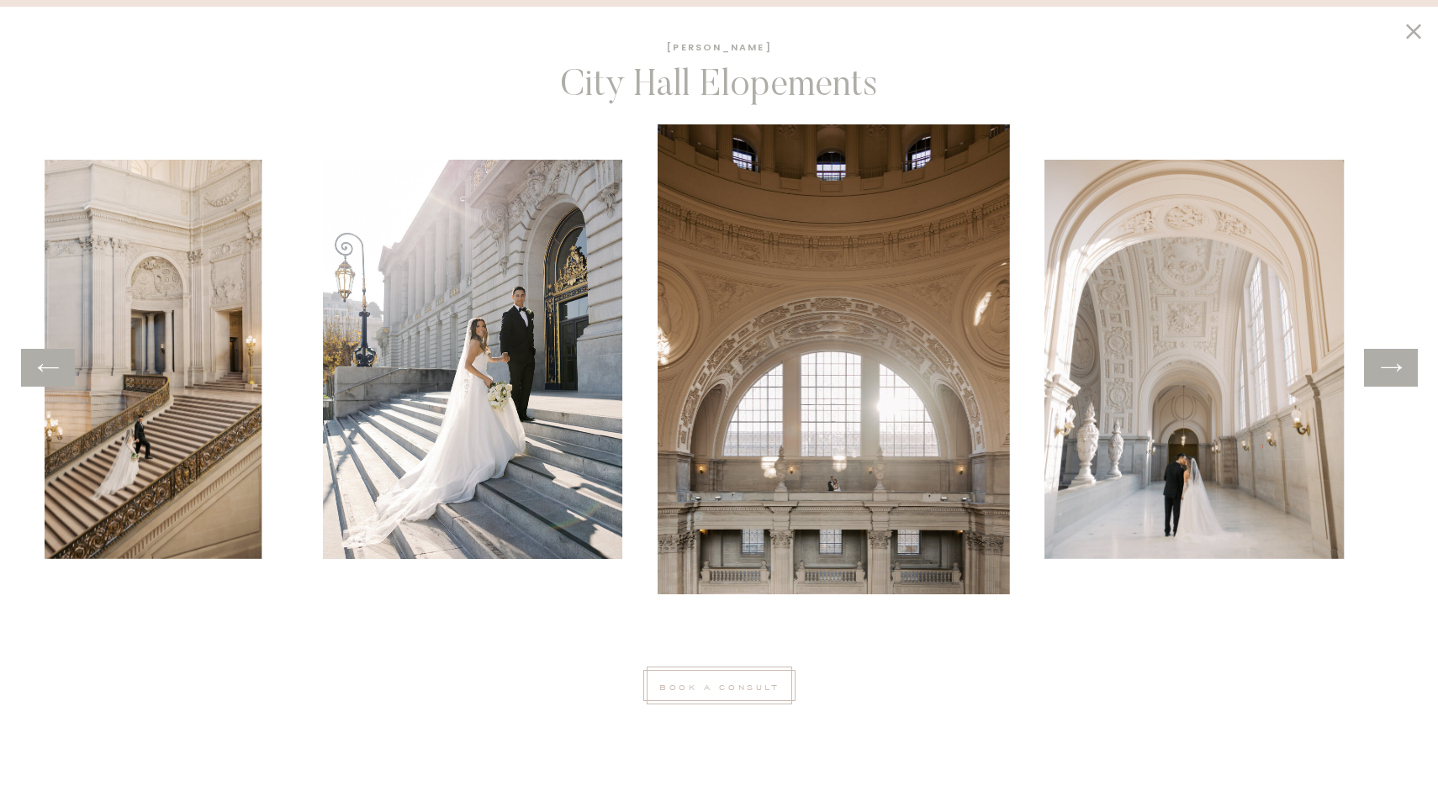
click at [1400, 375] on icon at bounding box center [1391, 368] width 24 height 26
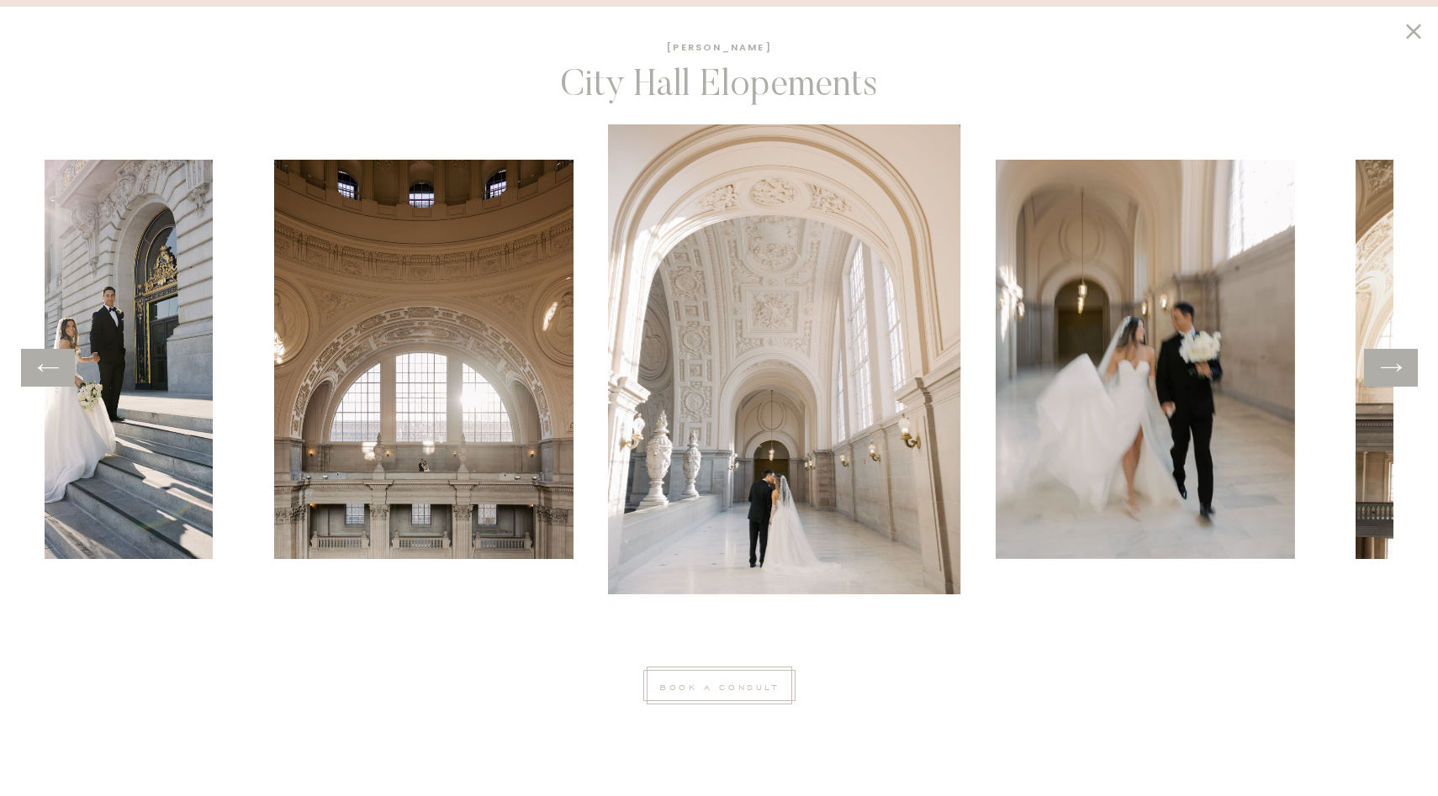
click at [1400, 375] on icon at bounding box center [1391, 368] width 24 height 26
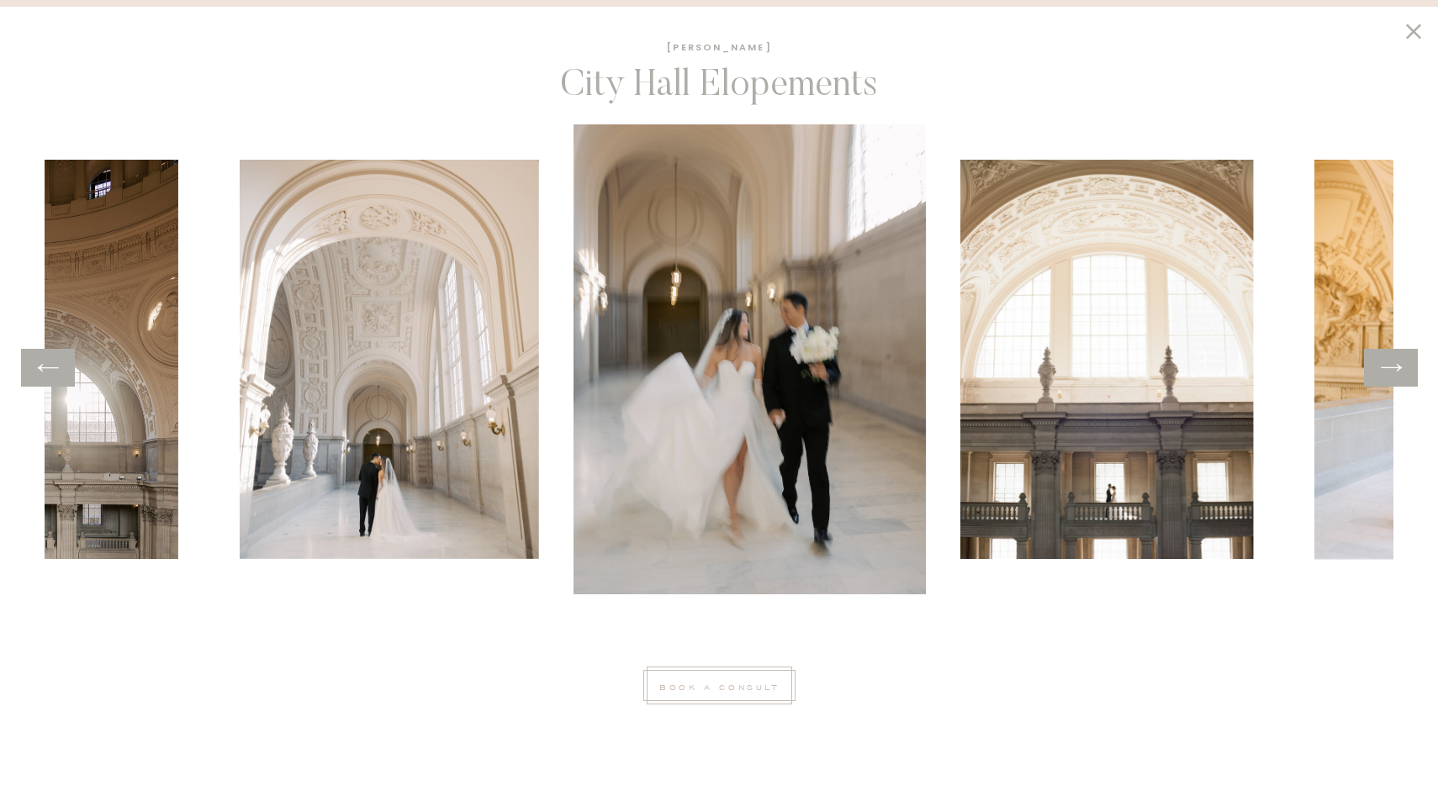
click at [1400, 375] on icon at bounding box center [1391, 368] width 24 height 26
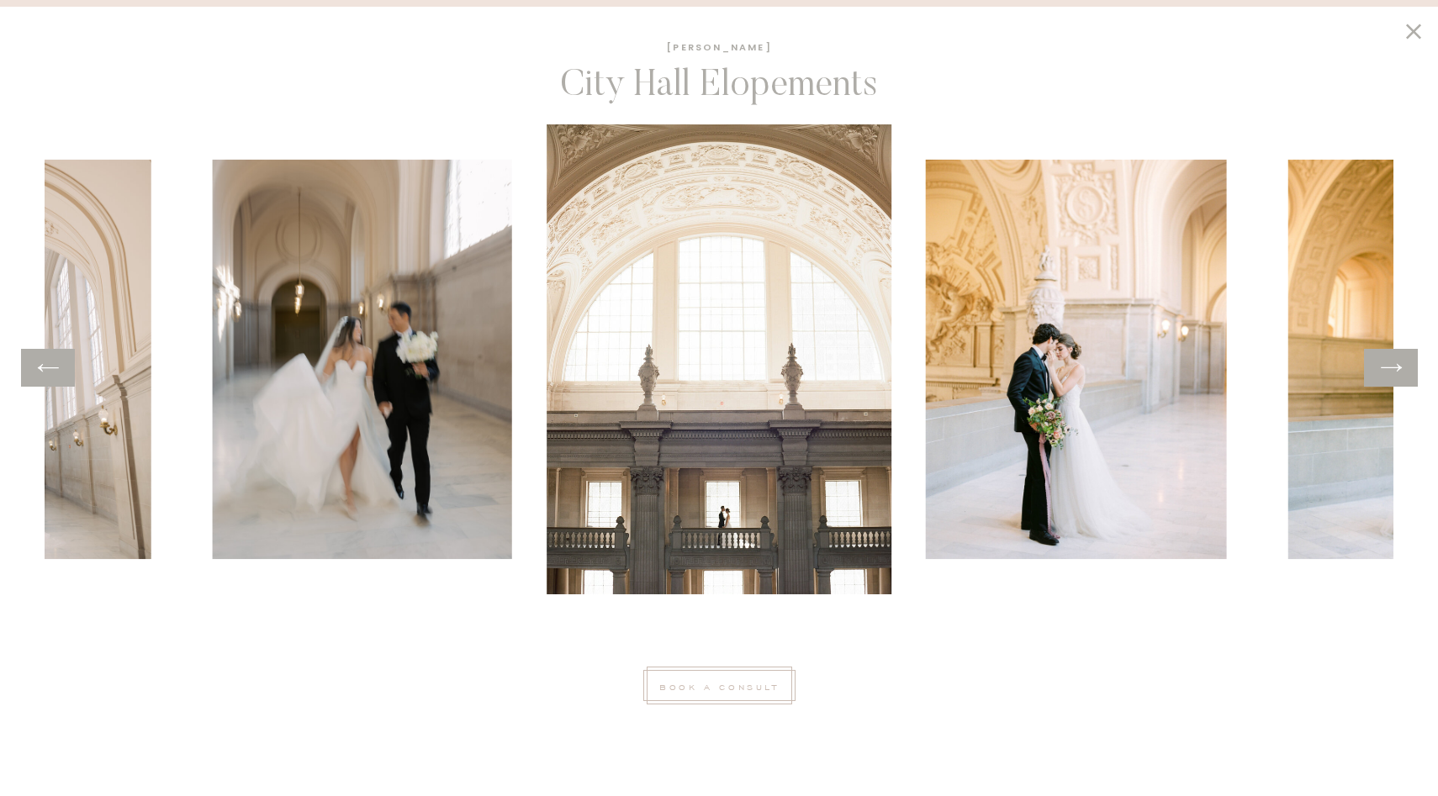
scroll to position [2488, 0]
click at [1410, 33] on icon at bounding box center [1413, 31] width 15 height 15
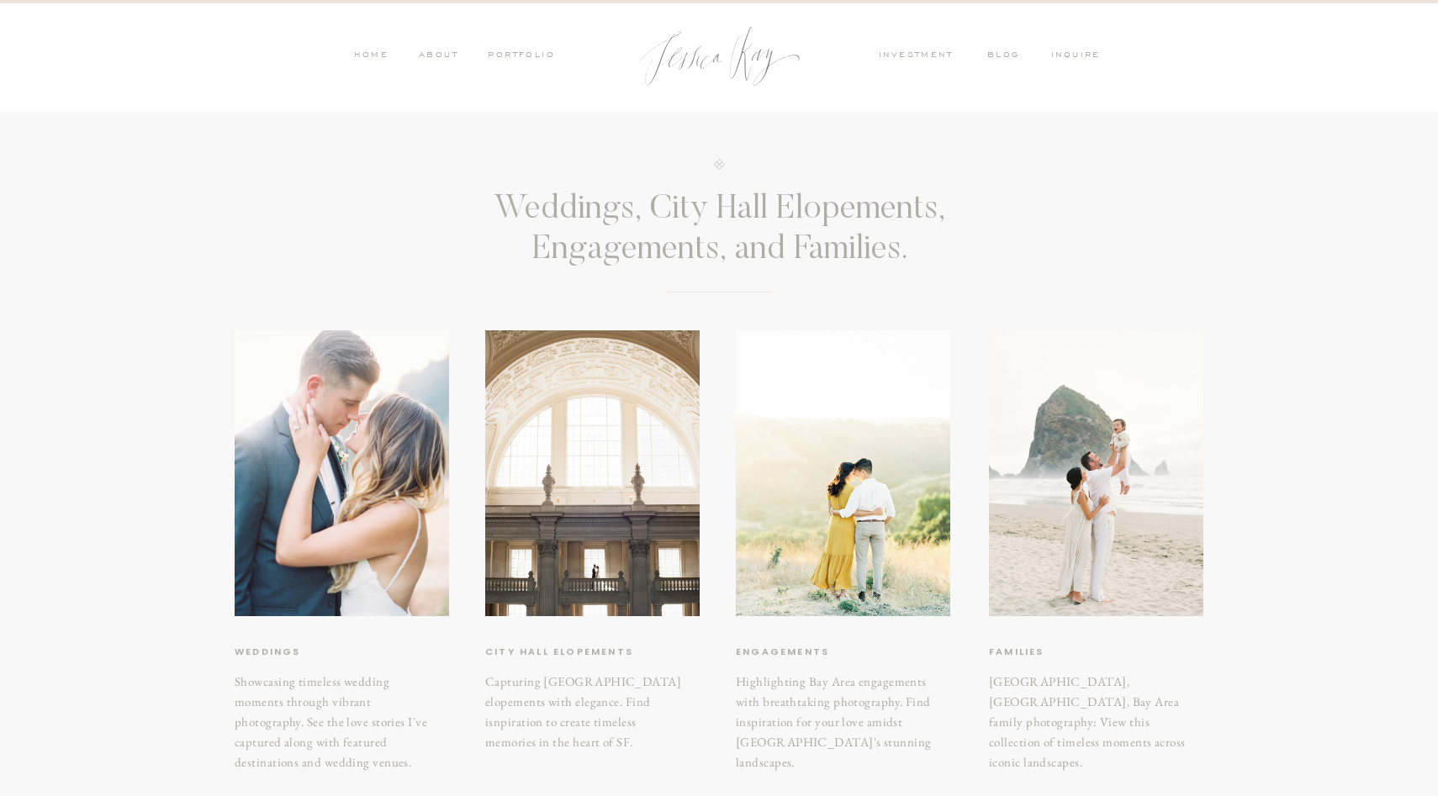
scroll to position [0, 0]
click at [933, 56] on nav "investment" at bounding box center [920, 57] width 82 height 15
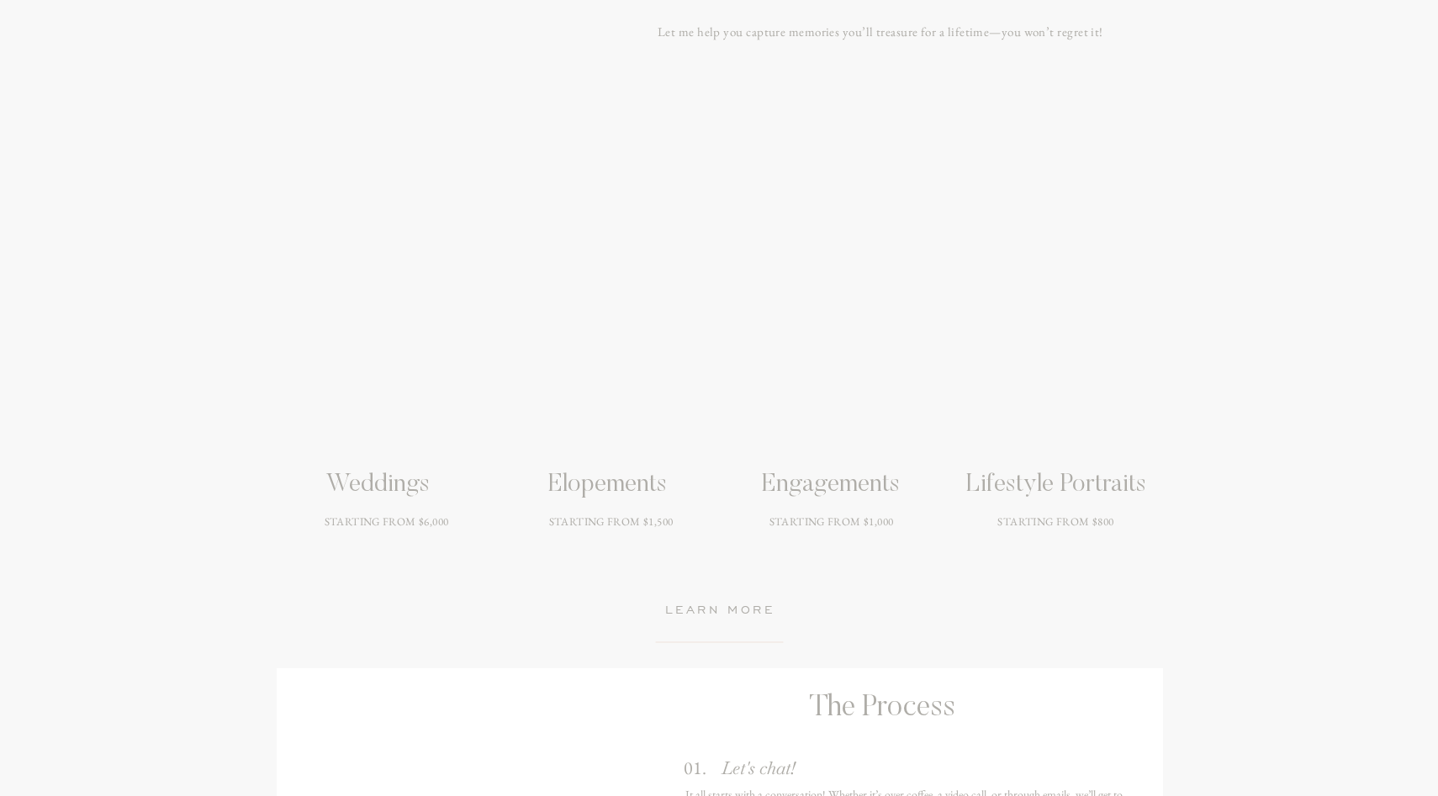
scroll to position [2190, 0]
